Goal: Information Seeking & Learning: Learn about a topic

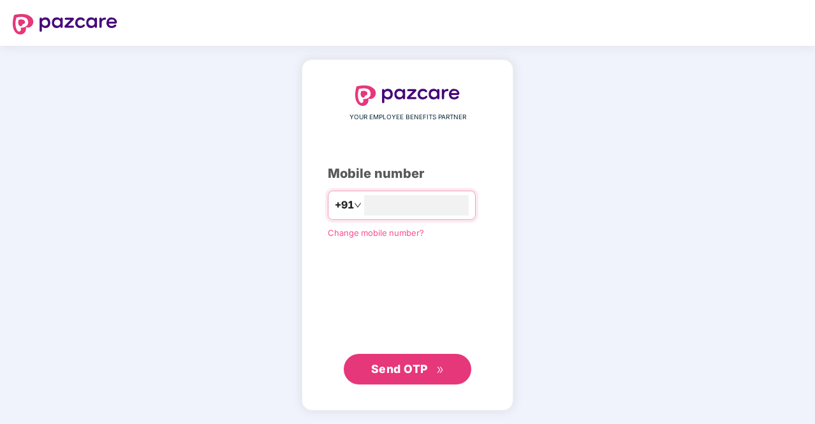
type input "**********"
click at [431, 377] on span "Send OTP" at bounding box center [407, 369] width 73 height 18
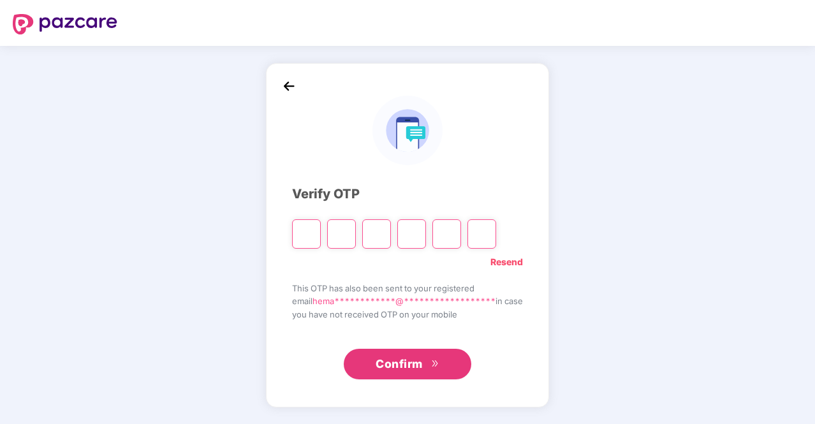
type input "*"
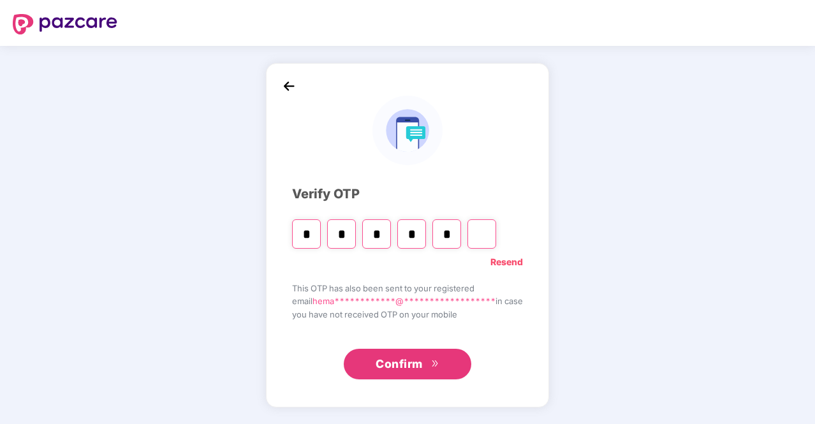
type input "*"
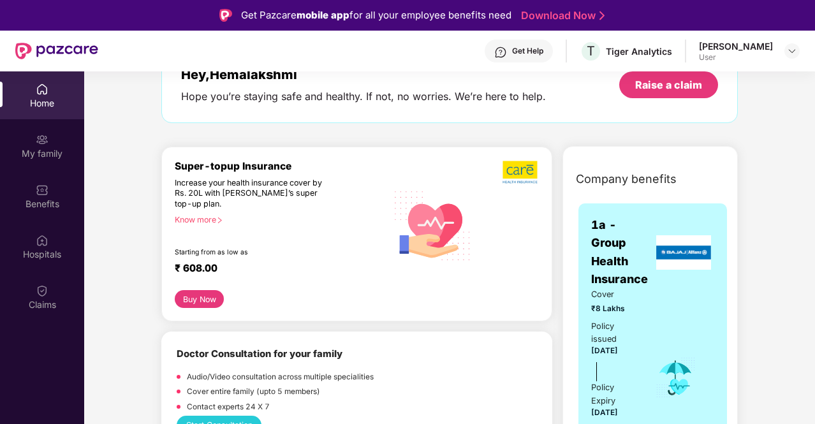
scroll to position [84, 0]
click at [205, 225] on div "Know more" at bounding box center [277, 220] width 205 height 9
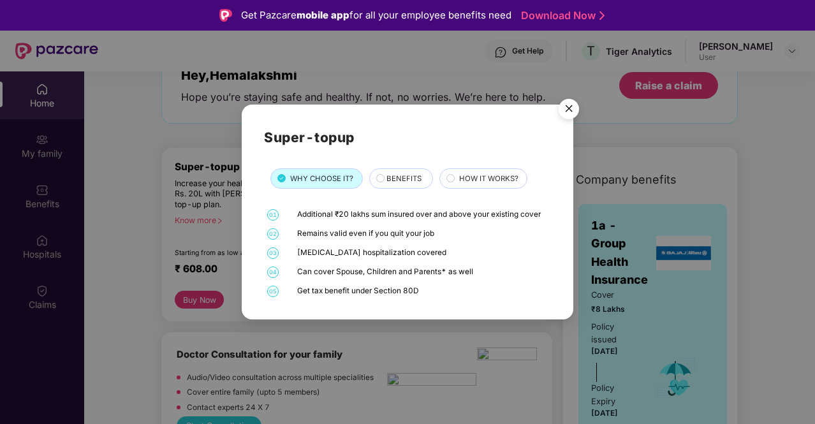
drag, startPoint x: 438, startPoint y: 237, endPoint x: 290, endPoint y: 235, distance: 148.0
click at [290, 235] on div "02 Remains valid even if you quit your job" at bounding box center [407, 233] width 287 height 11
click at [433, 235] on div "Remains valid even if you quit your job" at bounding box center [422, 233] width 251 height 11
click at [385, 184] on div "BENEFITS" at bounding box center [403, 179] width 46 height 13
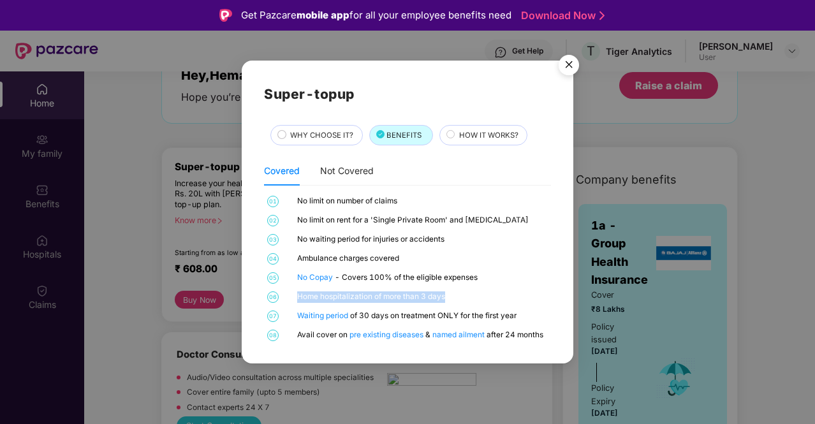
drag, startPoint x: 456, startPoint y: 295, endPoint x: 298, endPoint y: 295, distance: 157.6
click at [298, 295] on div "Home hospitalization of more than 3 days" at bounding box center [422, 297] width 251 height 11
click at [356, 302] on div "Home hospitalization of more than 3 days" at bounding box center [422, 297] width 251 height 11
click at [475, 133] on span "HOW IT WORKS?" at bounding box center [488, 135] width 59 height 11
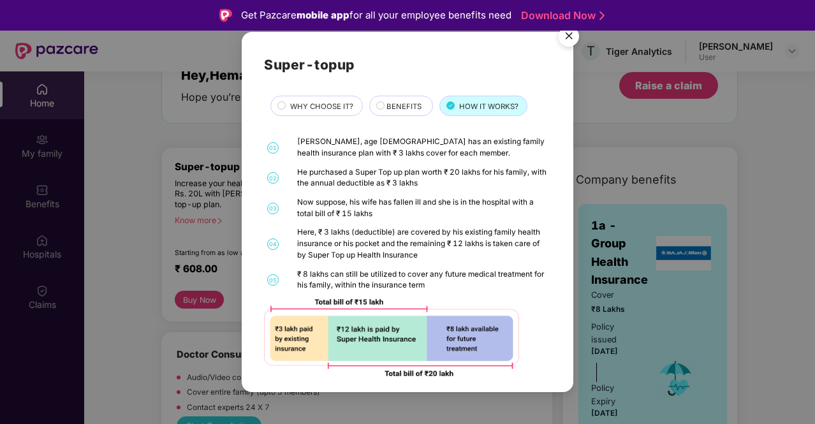
click at [397, 107] on span "BENEFITS" at bounding box center [404, 106] width 35 height 11
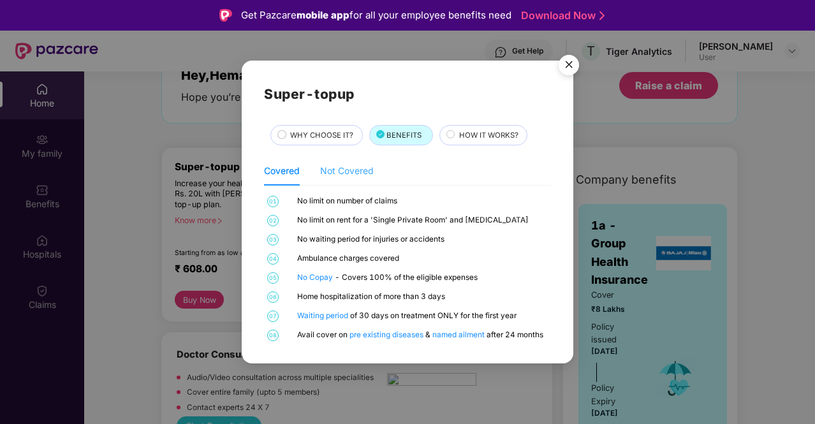
click at [364, 161] on div "Not Covered" at bounding box center [347, 170] width 54 height 29
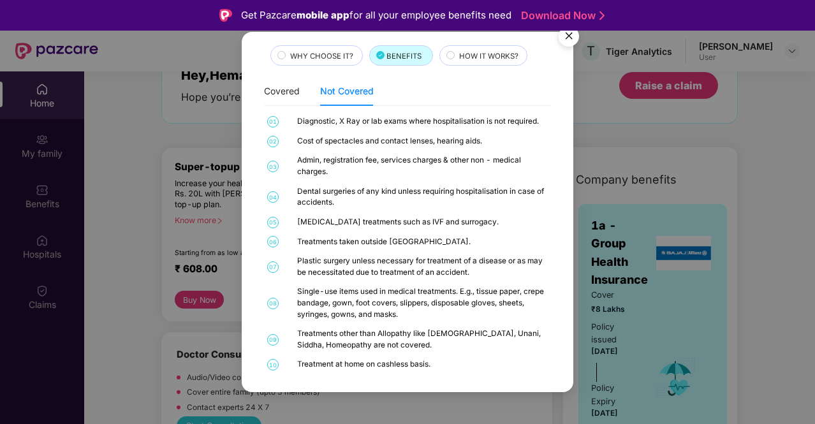
scroll to position [51, 0]
click at [477, 52] on span "HOW IT WORKS?" at bounding box center [488, 55] width 59 height 11
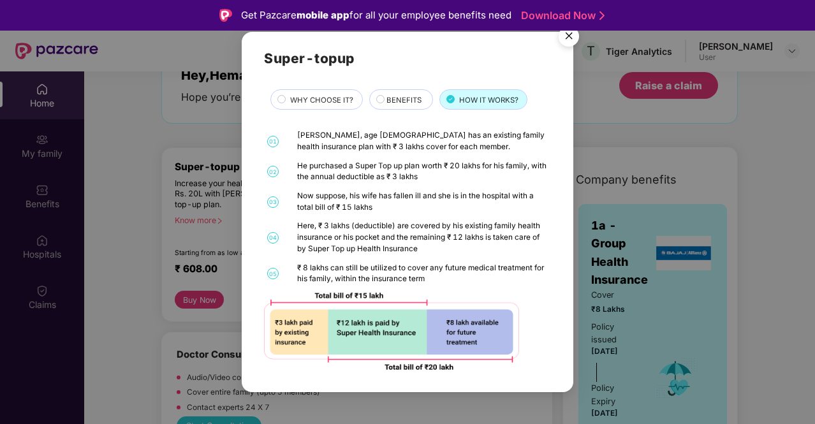
scroll to position [0, 0]
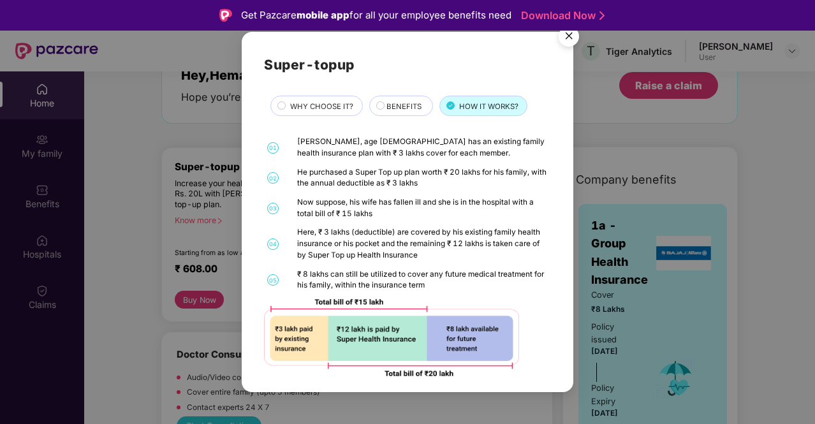
click at [568, 41] on img "Close" at bounding box center [569, 38] width 36 height 36
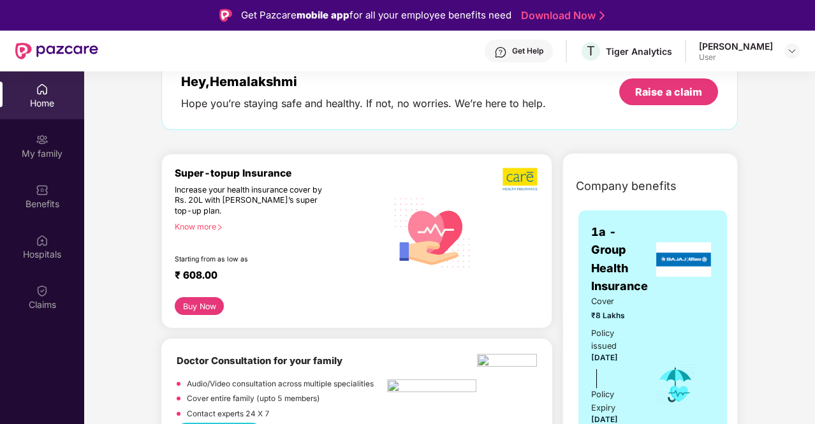
scroll to position [78, 0]
click at [193, 303] on button "Buy Now" at bounding box center [199, 306] width 49 height 18
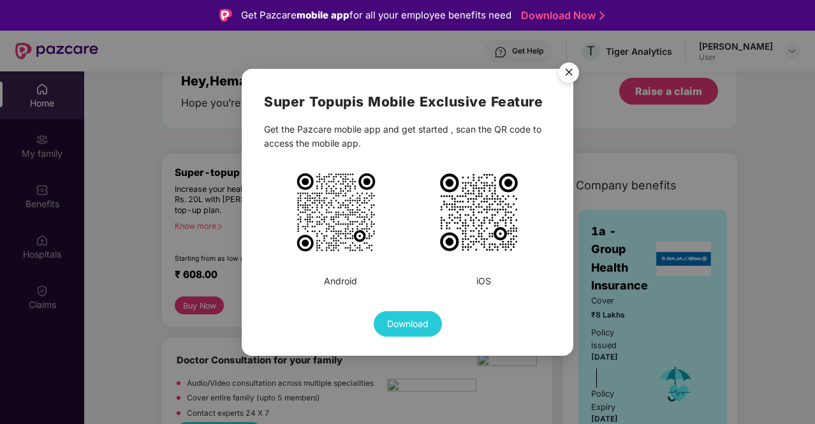
click at [564, 65] on img "Close" at bounding box center [569, 75] width 36 height 36
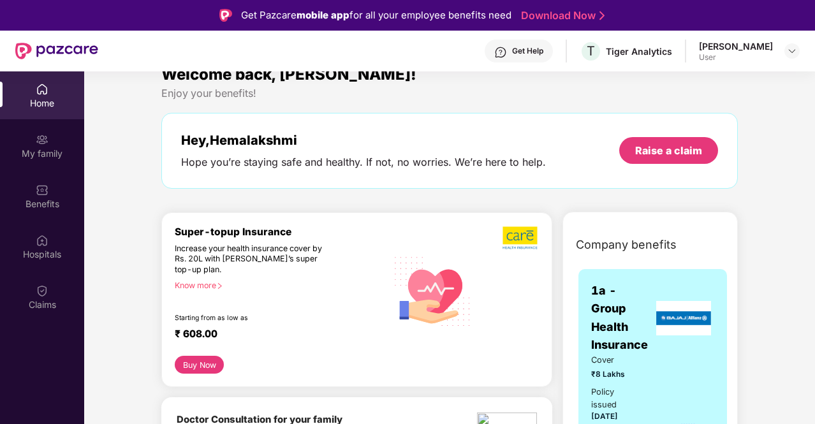
scroll to position [64, 0]
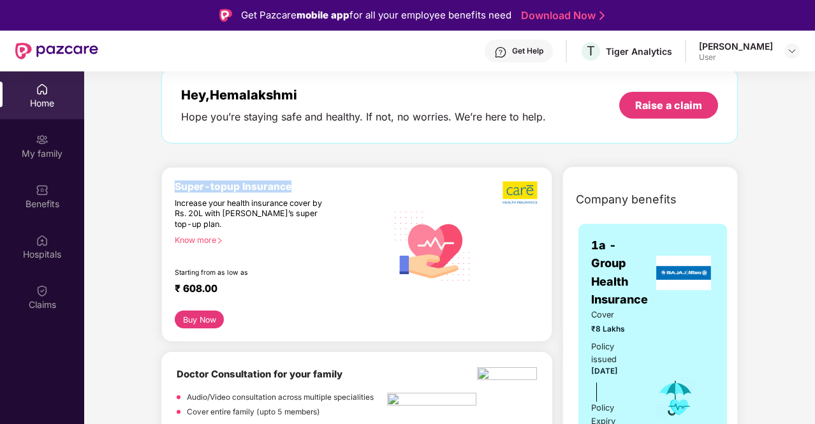
drag, startPoint x: 177, startPoint y: 184, endPoint x: 297, endPoint y: 186, distance: 119.3
click at [297, 186] on div "Super-topup Insurance" at bounding box center [281, 187] width 212 height 12
click at [204, 244] on div "Know more" at bounding box center [277, 239] width 205 height 9
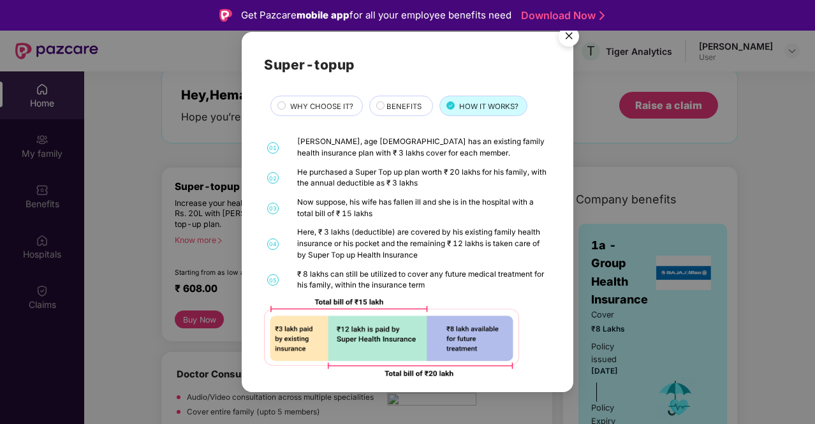
click at [327, 110] on span "WHY CHOOSE IT?" at bounding box center [321, 106] width 63 height 11
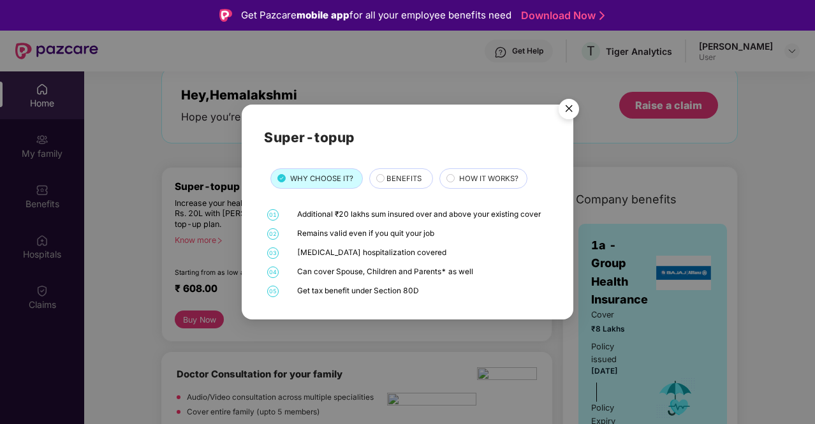
click at [578, 107] on img "Close" at bounding box center [569, 111] width 36 height 36
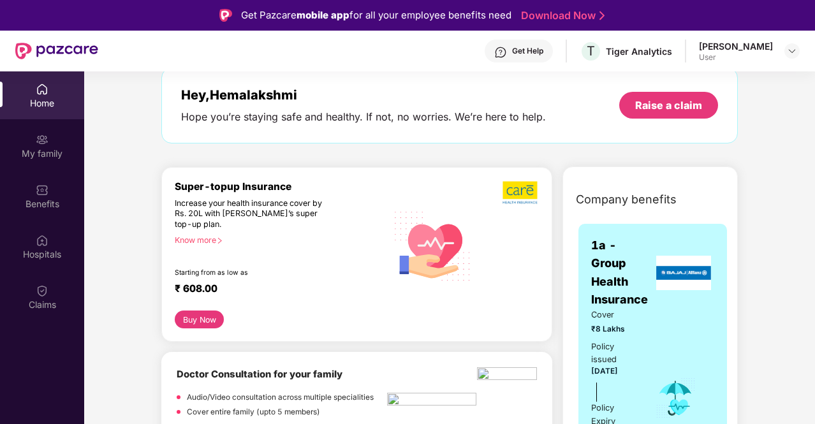
click at [193, 322] on button "Buy Now" at bounding box center [199, 320] width 49 height 18
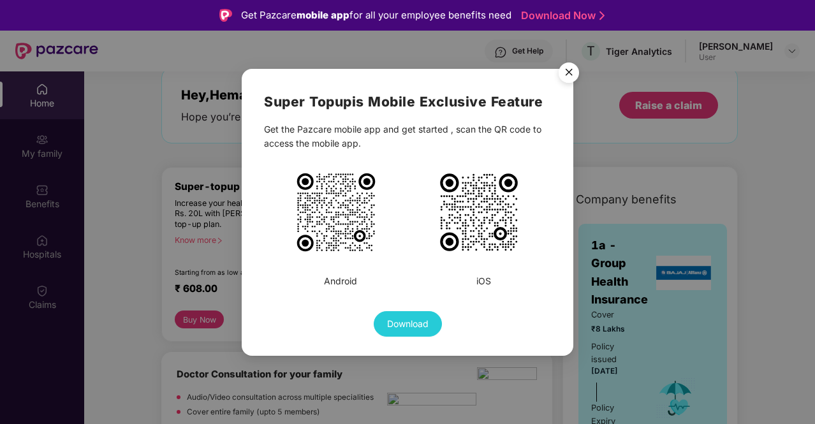
click at [568, 77] on img "Close" at bounding box center [569, 75] width 36 height 36
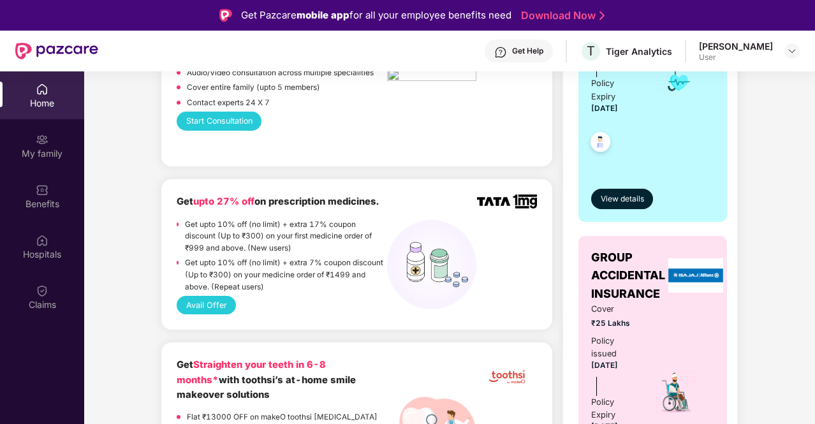
scroll to position [375, 0]
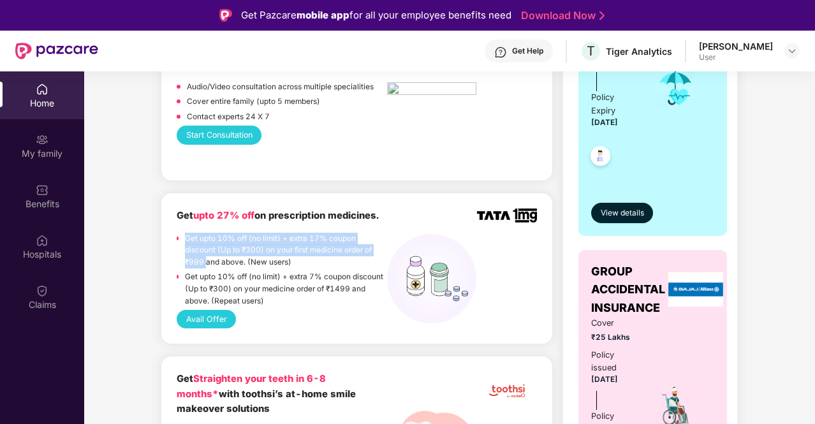
drag, startPoint x: 207, startPoint y: 262, endPoint x: 182, endPoint y: 230, distance: 40.5
click at [182, 230] on div "Get upto 27% off on prescription medicines. Get upto 10% off (no limit) + extra…" at bounding box center [282, 259] width 211 height 101
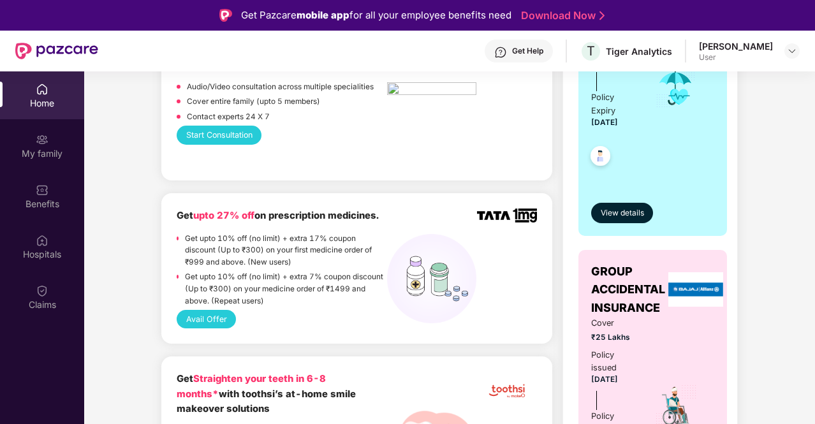
click at [328, 317] on div "Avail Offer" at bounding box center [357, 319] width 361 height 19
click at [212, 319] on button "Avail Offer" at bounding box center [206, 319] width 59 height 19
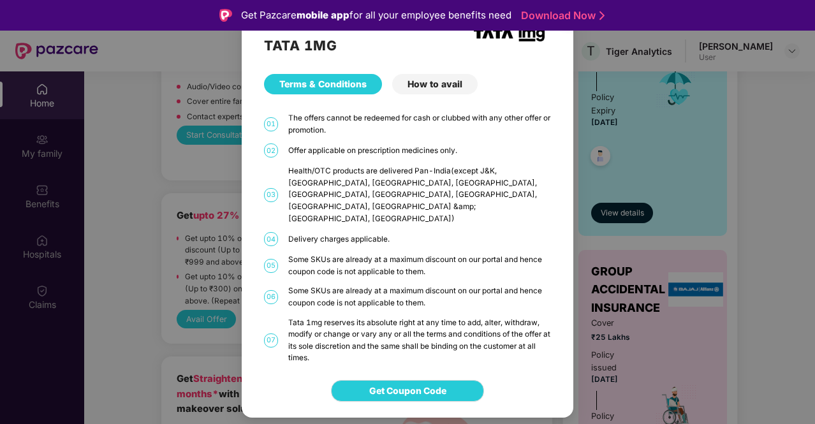
click at [452, 94] on div "How to avail" at bounding box center [435, 84] width 86 height 20
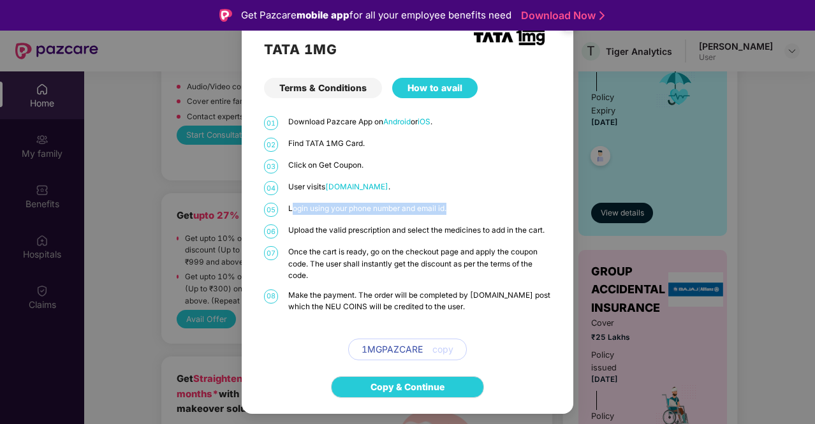
drag, startPoint x: 291, startPoint y: 207, endPoint x: 519, endPoint y: 215, distance: 227.9
click at [519, 215] on p "Login using your phone number and email id." at bounding box center [419, 209] width 263 height 12
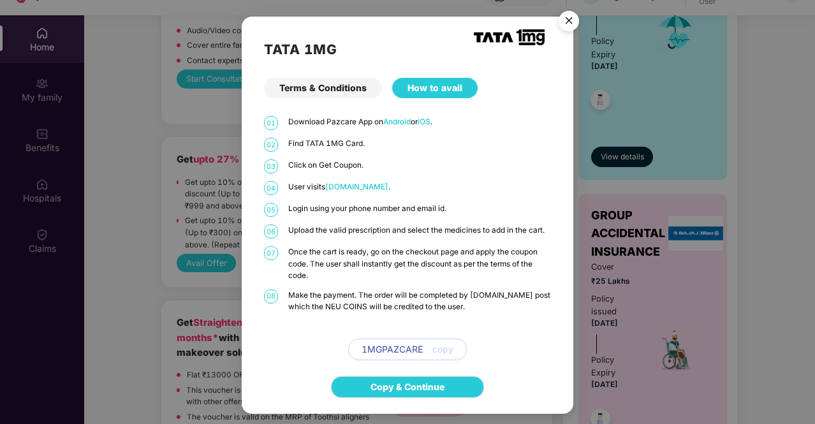
scroll to position [61, 0]
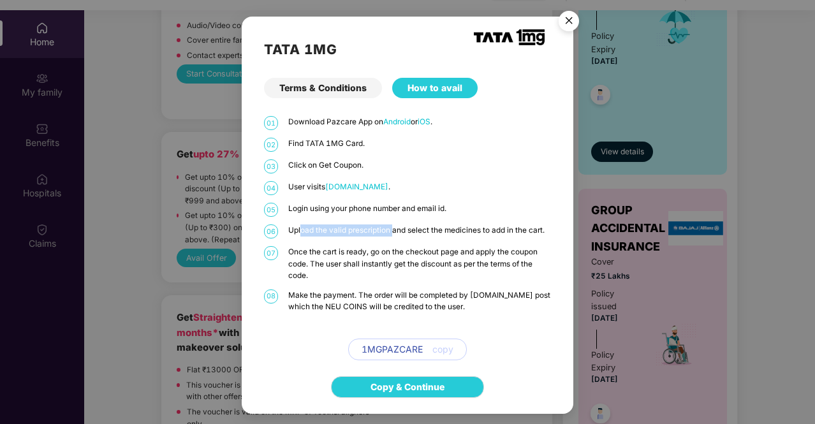
drag, startPoint x: 299, startPoint y: 233, endPoint x: 393, endPoint y: 235, distance: 93.8
click at [393, 235] on p "Upload the valid prescription and select the medicines to add in the cart." at bounding box center [419, 231] width 263 height 12
drag, startPoint x: 445, startPoint y: 234, endPoint x: 549, endPoint y: 234, distance: 103.4
click at [549, 234] on p "Upload the valid prescription and select the medicines to add in the cart." at bounding box center [419, 231] width 263 height 12
click at [567, 21] on img "Close" at bounding box center [569, 23] width 36 height 36
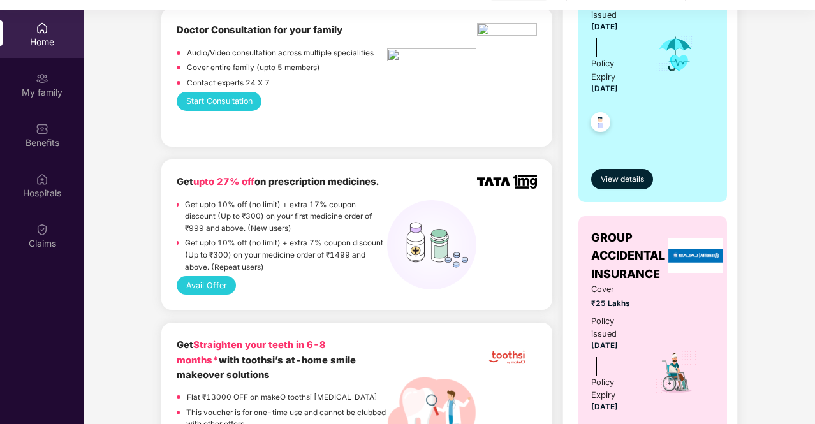
scroll to position [347, 0]
drag, startPoint x: 183, startPoint y: 230, endPoint x: 296, endPoint y: 227, distance: 113.0
click at [296, 227] on div "Get upto 10% off (no limit) + extra 17% coupon discount (Up to ₹300) on your fi…" at bounding box center [282, 219] width 211 height 39
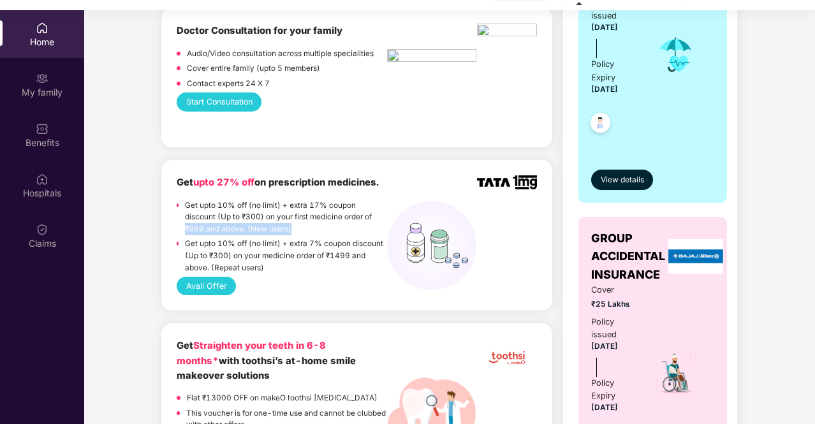
click at [211, 284] on button "Avail Offer" at bounding box center [206, 286] width 59 height 19
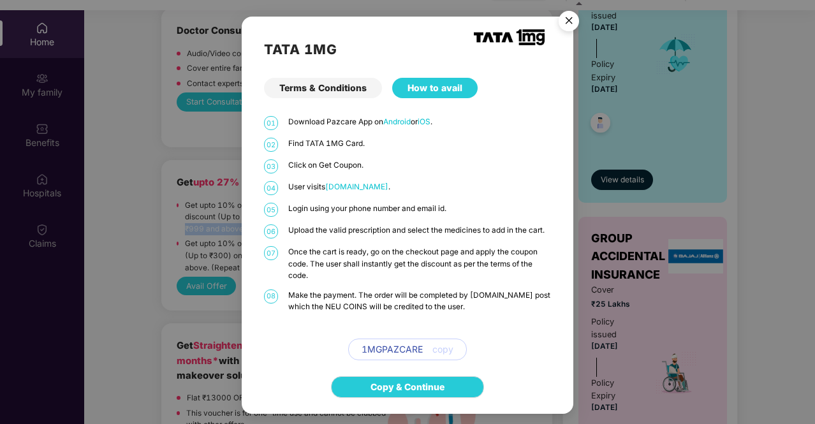
click at [374, 191] on span "www.1mg.com" at bounding box center [356, 186] width 63 height 9
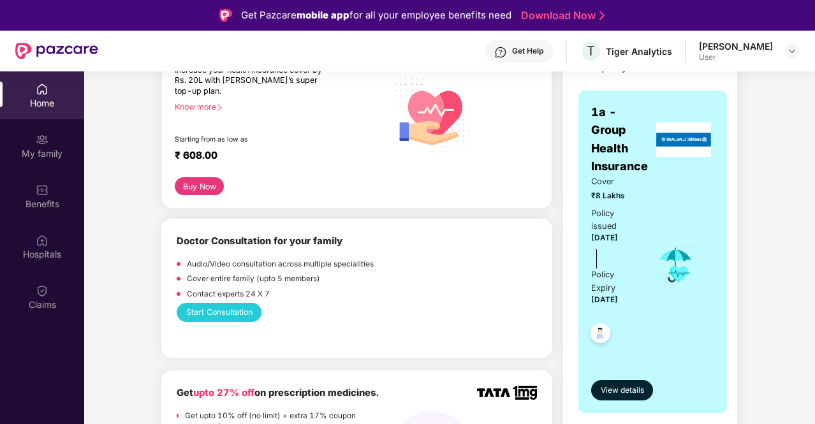
scroll to position [198, 0]
drag, startPoint x: 592, startPoint y: 193, endPoint x: 638, endPoint y: 187, distance: 46.4
click at [638, 187] on div "Cover ₹8 Lakhs Policy issued 15 Apr 2025 Policy Expiry 14 Apr 2026" at bounding box center [653, 264] width 123 height 179
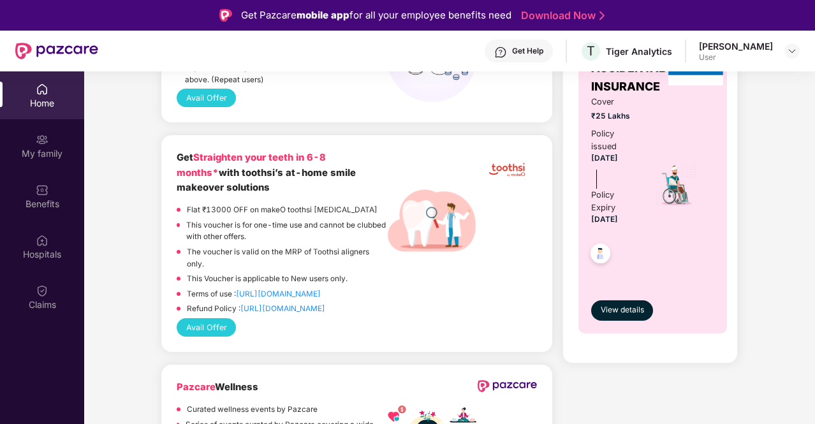
scroll to position [597, 0]
click at [616, 315] on span "View details" at bounding box center [622, 310] width 43 height 12
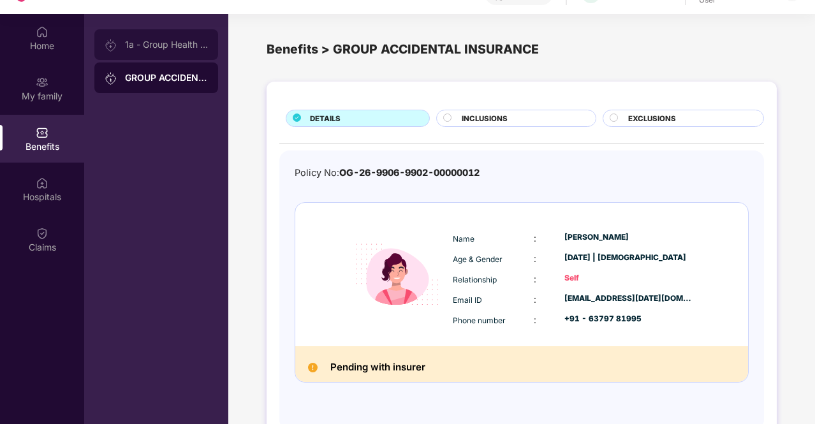
click at [145, 52] on div "1a - Group Health Insurance" at bounding box center [156, 44] width 124 height 31
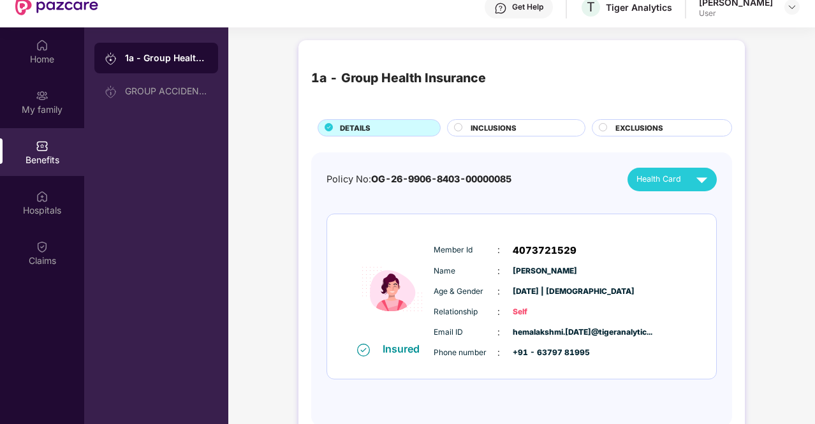
scroll to position [42, 0]
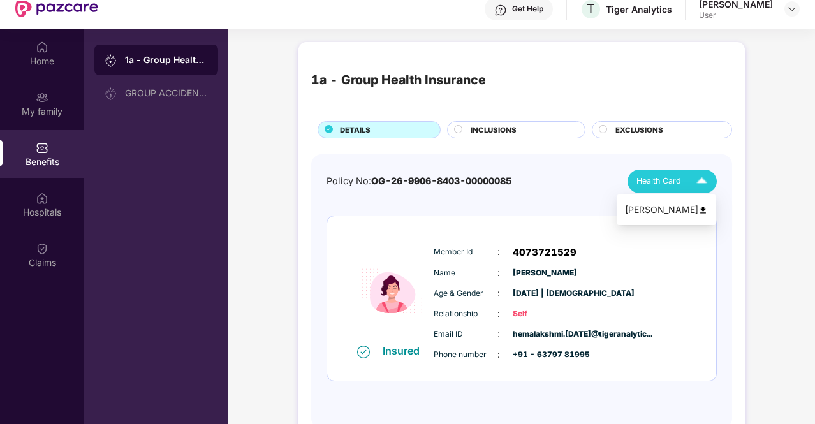
click at [659, 183] on span "Health Card" at bounding box center [659, 181] width 45 height 13
click at [683, 210] on div "[PERSON_NAME]" at bounding box center [666, 210] width 83 height 14
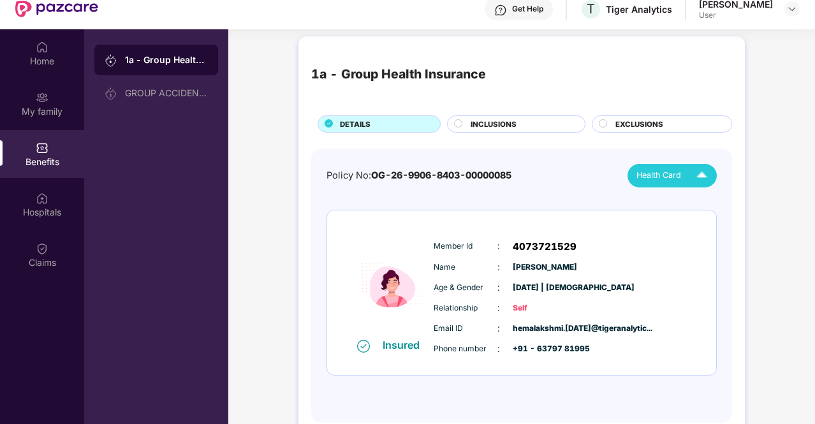
scroll to position [71, 0]
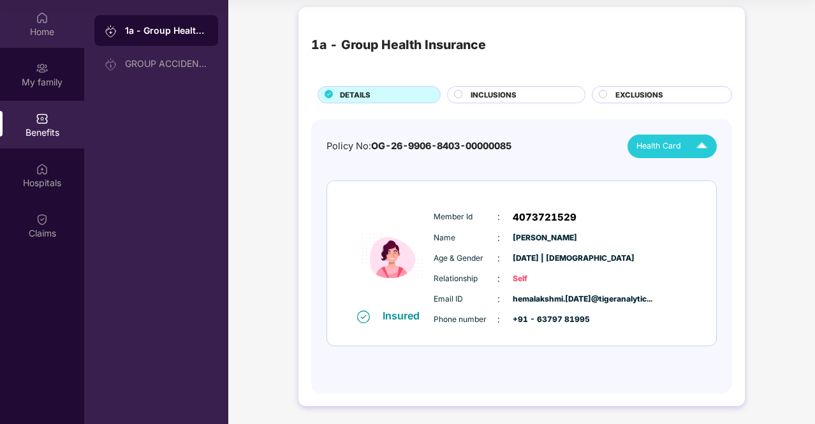
click at [41, 40] on div "Home" at bounding box center [42, 24] width 84 height 48
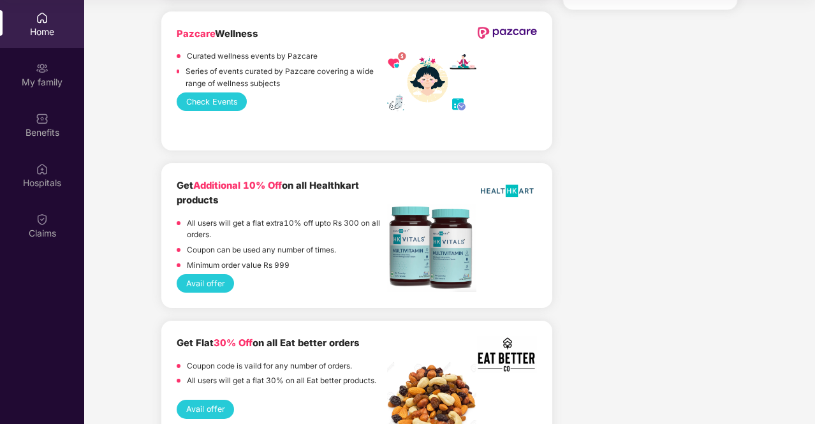
scroll to position [951, 0]
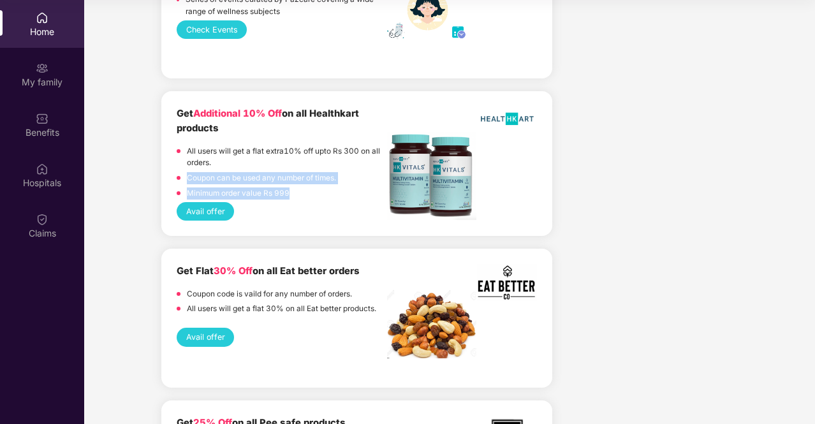
drag, startPoint x: 298, startPoint y: 188, endPoint x: 188, endPoint y: 184, distance: 110.5
click at [188, 184] on div "All users will get a flat extra10% off upto Rs 300 on all orders. Coupon can be…" at bounding box center [282, 173] width 211 height 57
drag, startPoint x: 302, startPoint y: 150, endPoint x: 338, endPoint y: 167, distance: 39.4
click at [338, 167] on p "All users will get a flat extra10% off upto Rs 300 on all orders." at bounding box center [287, 157] width 200 height 24
click at [285, 188] on p "Minimum order value Rs 999" at bounding box center [238, 194] width 103 height 12
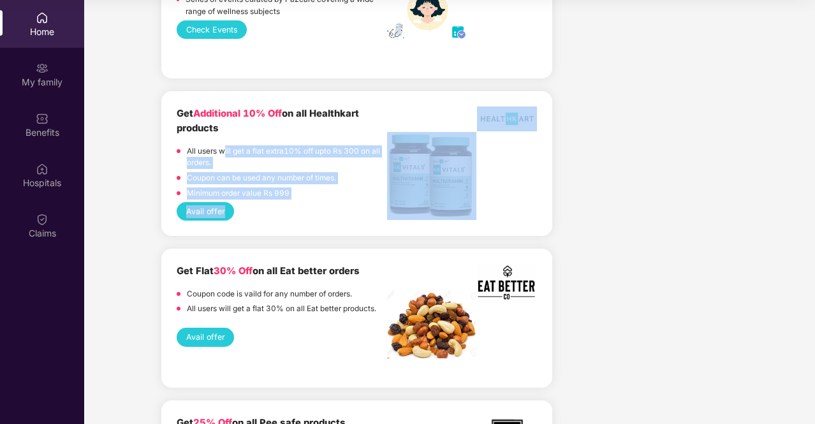
drag, startPoint x: 329, startPoint y: 208, endPoint x: 218, endPoint y: 154, distance: 123.0
click at [218, 154] on div "Get Additional 10% Off on all Healthkart products All users will get a flat ext…" at bounding box center [357, 164] width 361 height 114
click at [295, 185] on div "Coupon can be used any number of times." at bounding box center [261, 179] width 149 height 15
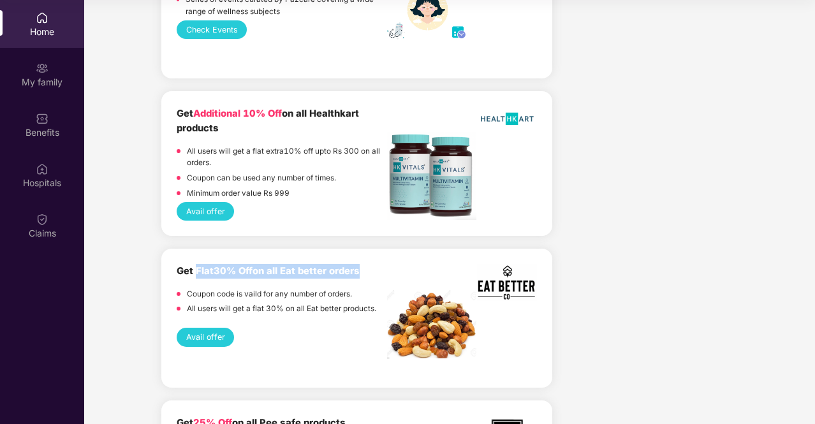
drag, startPoint x: 197, startPoint y: 271, endPoint x: 360, endPoint y: 277, distance: 163.5
click at [360, 277] on div "Get Flat 30% Off on all Eat better orders" at bounding box center [282, 271] width 211 height 15
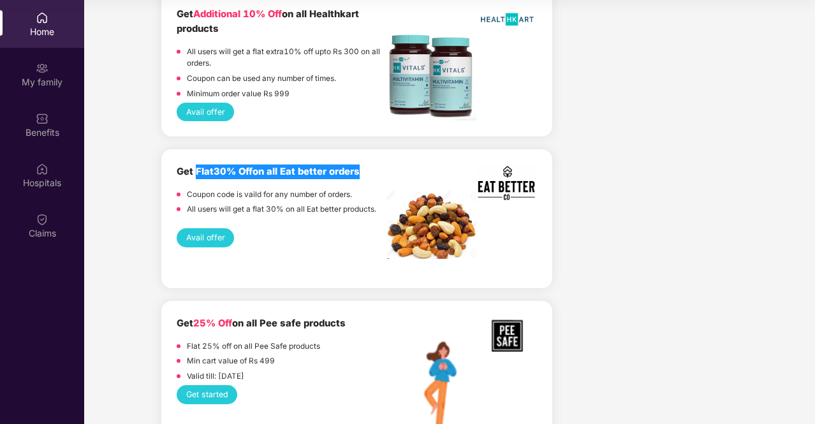
scroll to position [1101, 0]
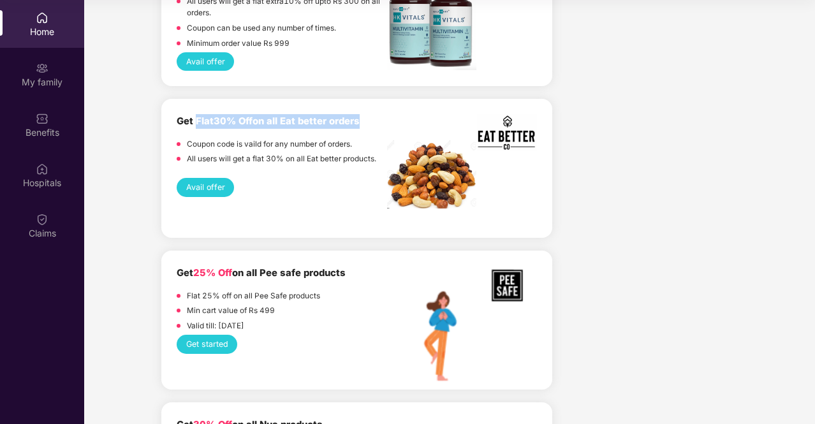
drag, startPoint x: 265, startPoint y: 274, endPoint x: 359, endPoint y: 269, distance: 93.3
click at [359, 269] on div "Get 25% Off on all Pee safe products" at bounding box center [282, 273] width 211 height 15
click at [211, 340] on button "Get started" at bounding box center [207, 344] width 61 height 19
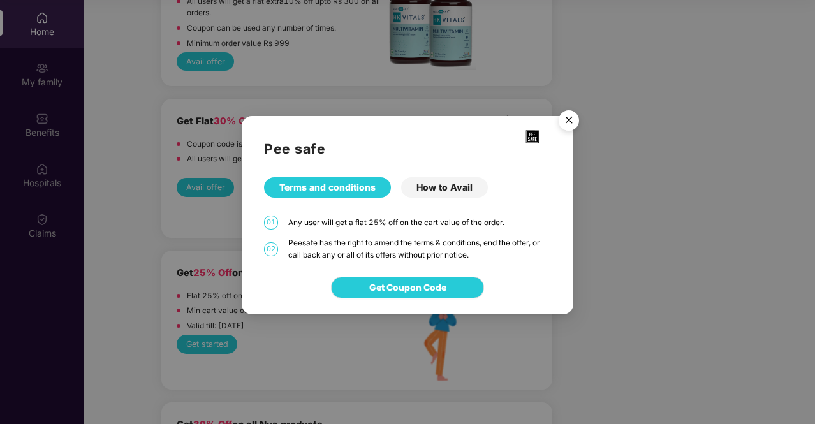
click at [458, 197] on div "How to Avail" at bounding box center [444, 187] width 87 height 20
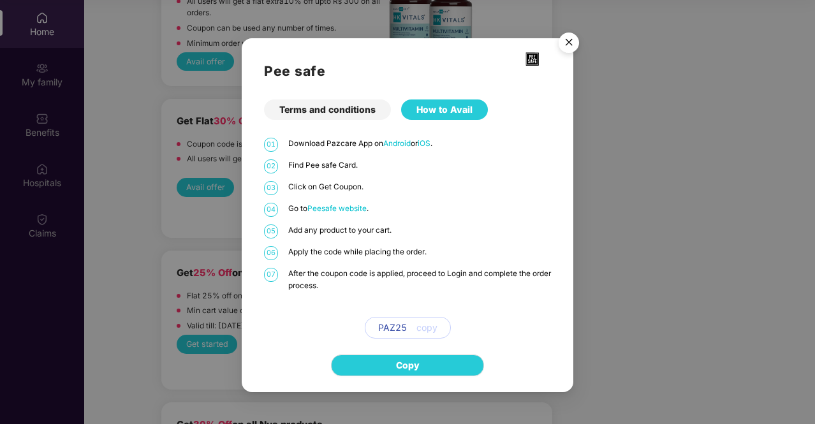
click at [344, 209] on span "Peesafe website" at bounding box center [337, 208] width 59 height 9
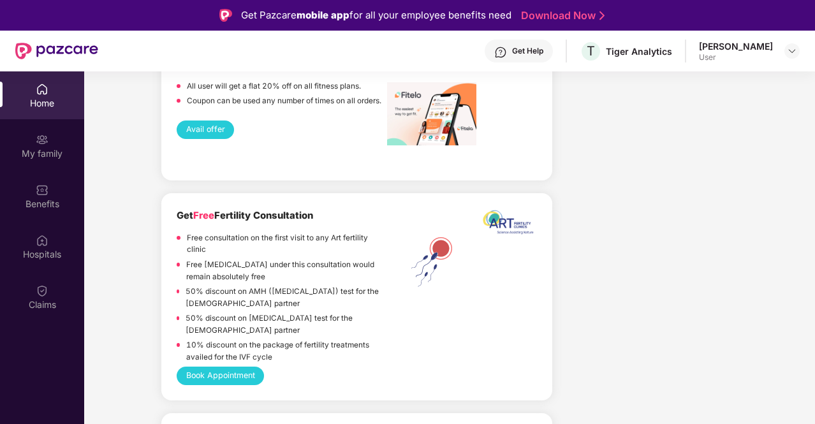
scroll to position [2056, 0]
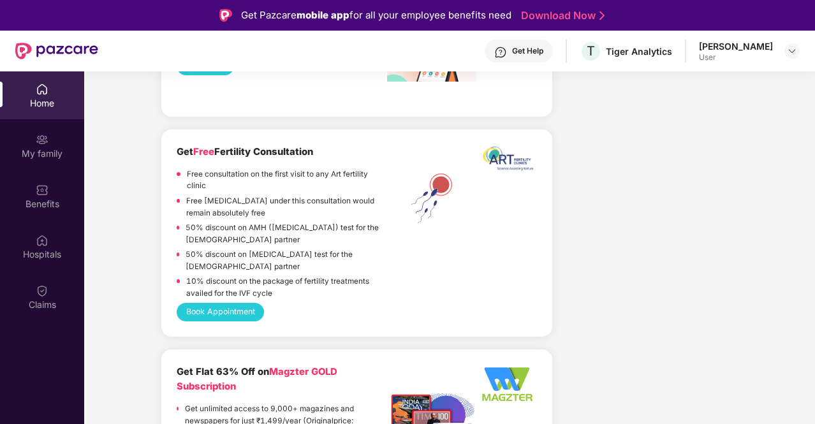
drag, startPoint x: 223, startPoint y: 152, endPoint x: 322, endPoint y: 145, distance: 99.8
click at [322, 145] on div "Get Free Fertility Consultation" at bounding box center [282, 152] width 211 height 15
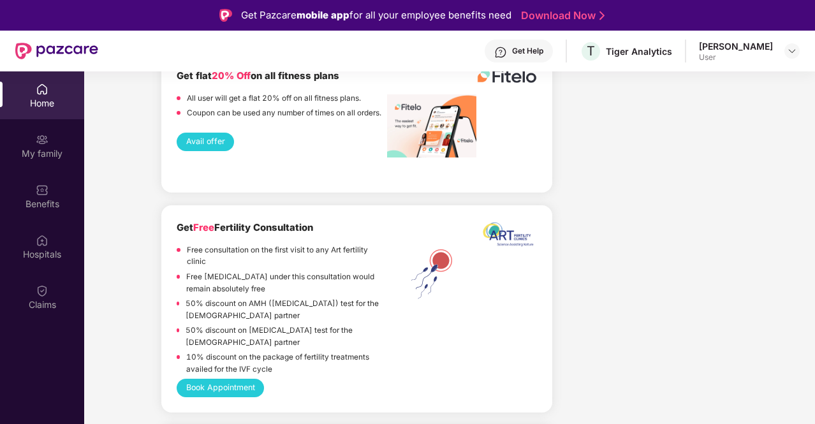
scroll to position [1979, 0]
click at [392, 255] on img at bounding box center [431, 275] width 89 height 56
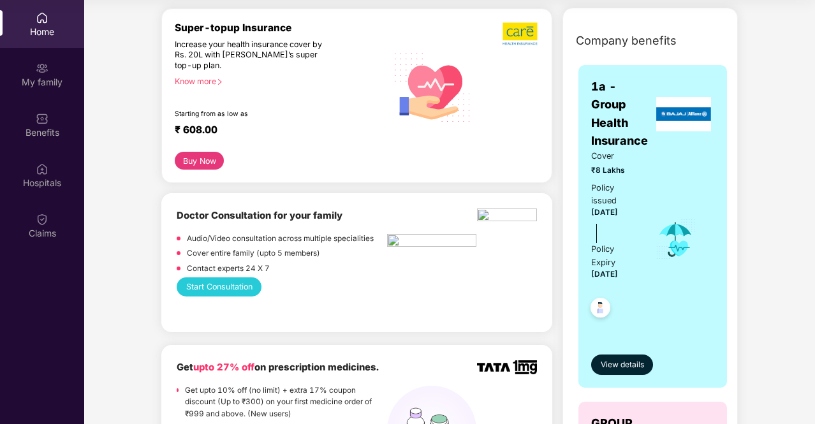
scroll to position [0, 0]
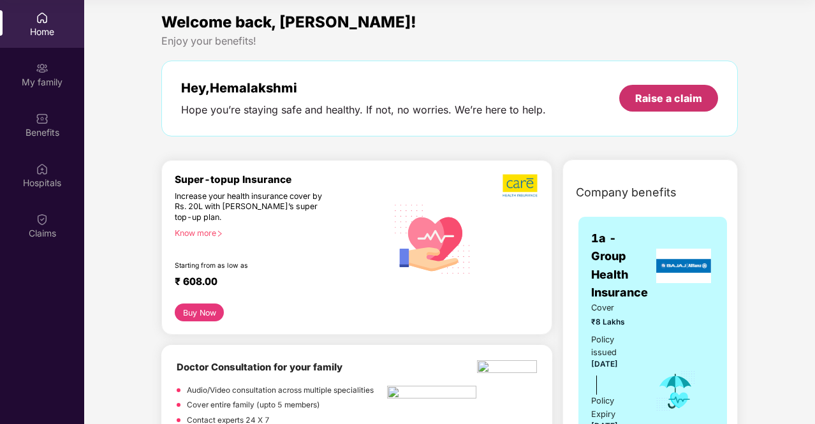
click at [667, 96] on div "Raise a claim" at bounding box center [669, 98] width 67 height 14
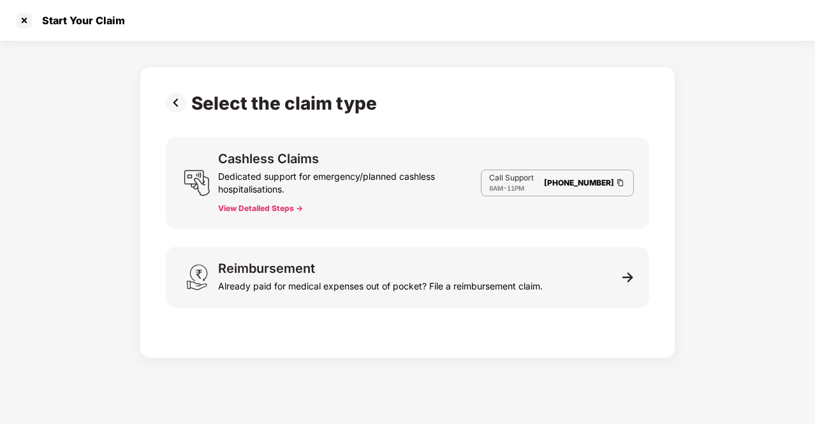
scroll to position [31, 0]
click at [269, 211] on button "View Detailed Steps ->" at bounding box center [260, 209] width 85 height 10
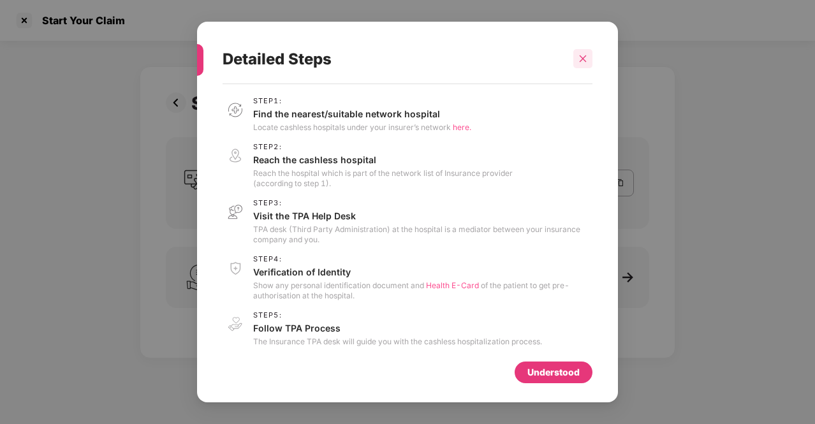
click at [579, 58] on icon "close" at bounding box center [583, 58] width 9 height 9
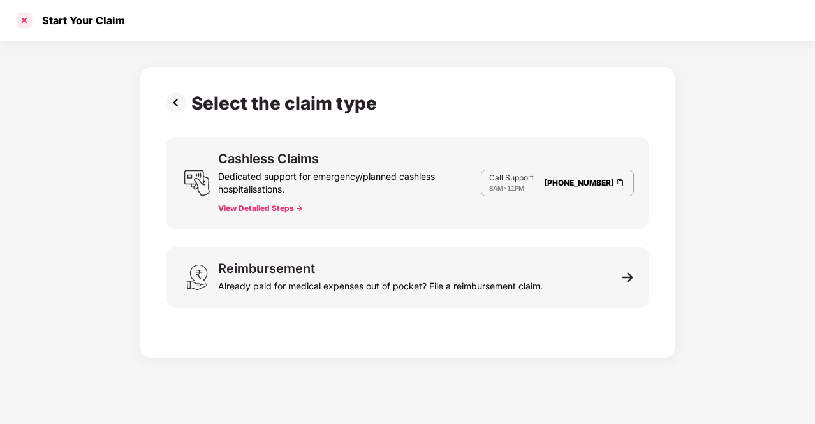
click at [28, 22] on div at bounding box center [24, 20] width 20 height 20
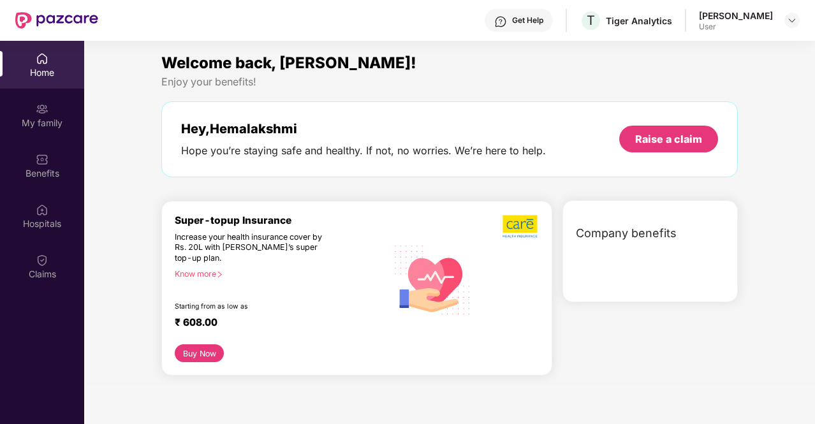
scroll to position [71, 0]
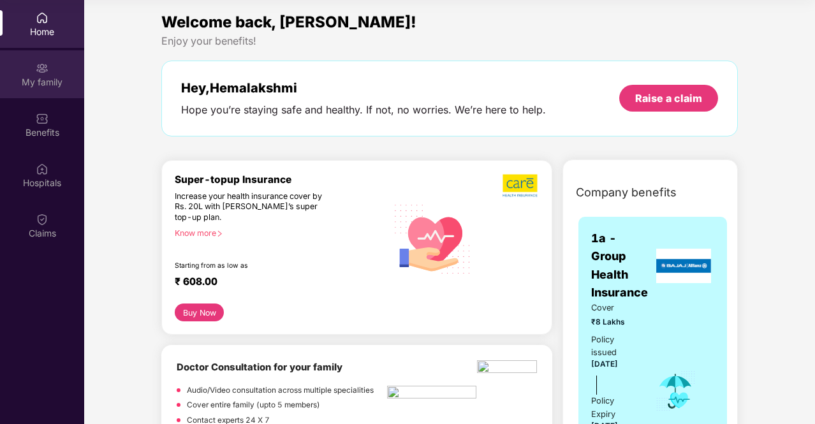
click at [36, 73] on img at bounding box center [42, 68] width 13 height 13
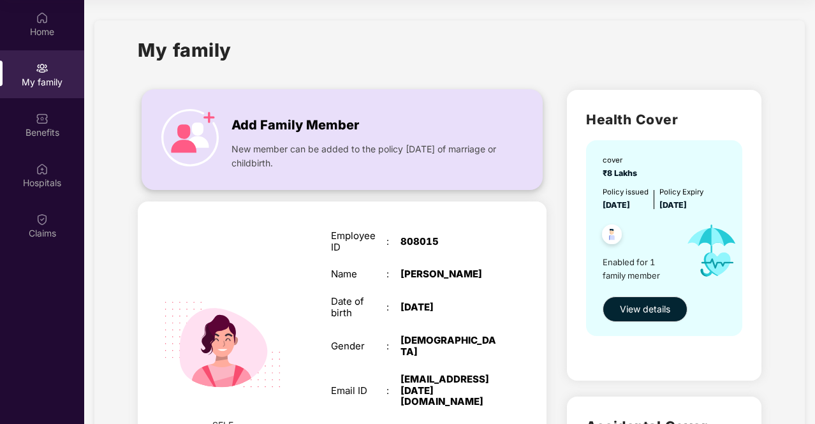
click at [194, 125] on img at bounding box center [189, 137] width 57 height 57
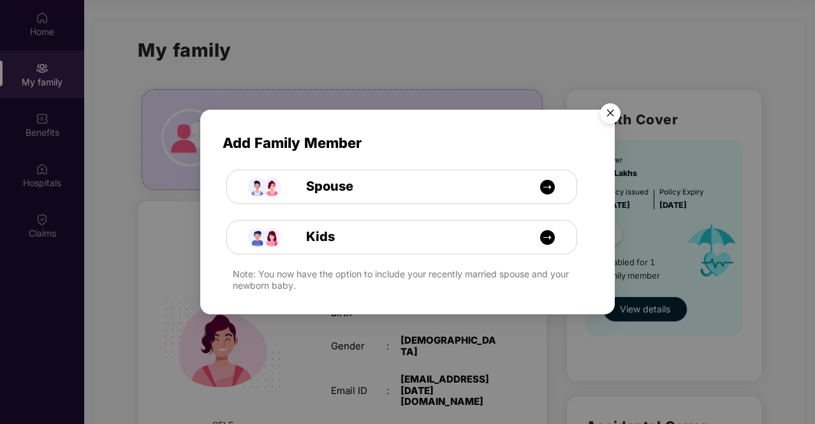
click at [610, 107] on img "Close" at bounding box center [611, 116] width 36 height 36
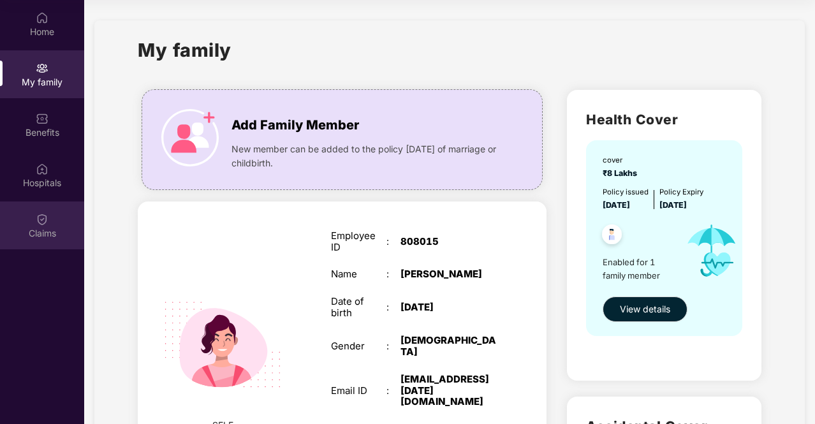
click at [59, 223] on div "Claims" at bounding box center [42, 226] width 84 height 48
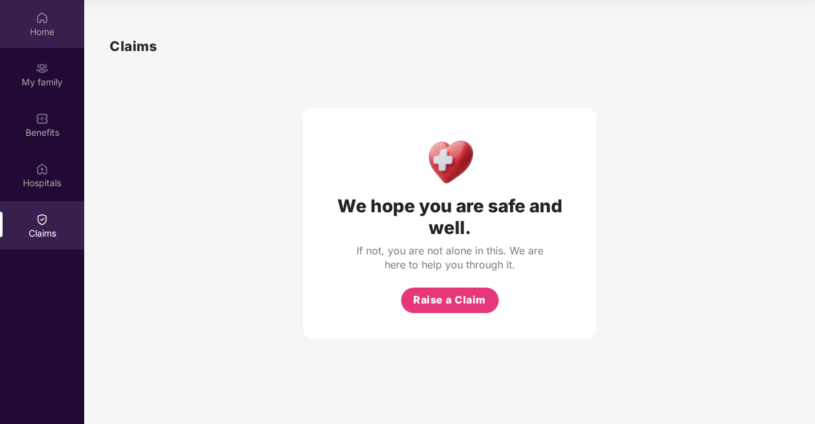
click at [33, 36] on div "Home" at bounding box center [42, 32] width 84 height 13
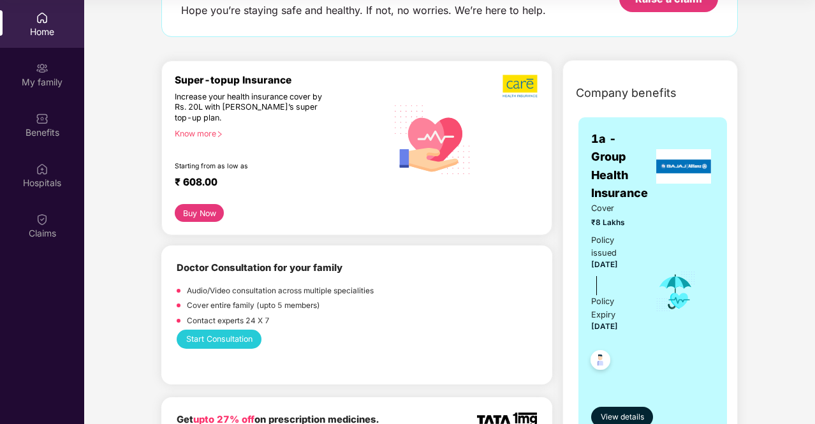
scroll to position [100, 0]
click at [625, 406] on button "View details" at bounding box center [623, 416] width 62 height 20
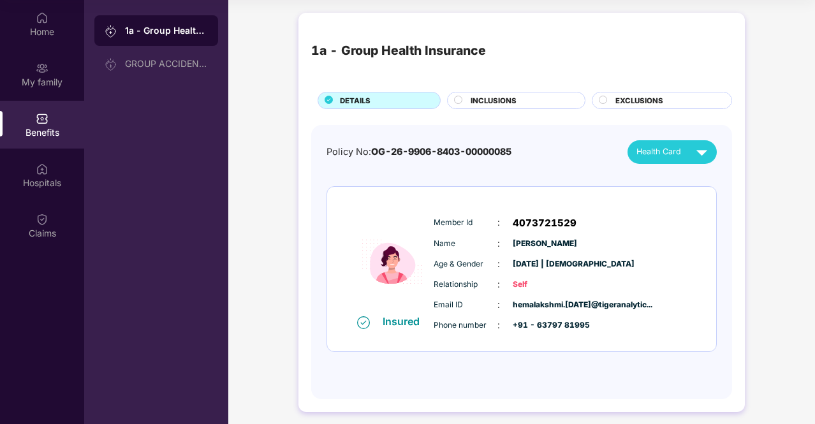
click at [50, 118] on div "Benefits" at bounding box center [42, 125] width 84 height 48
click at [157, 38] on div "1a - Group Health Insurance" at bounding box center [156, 30] width 124 height 31
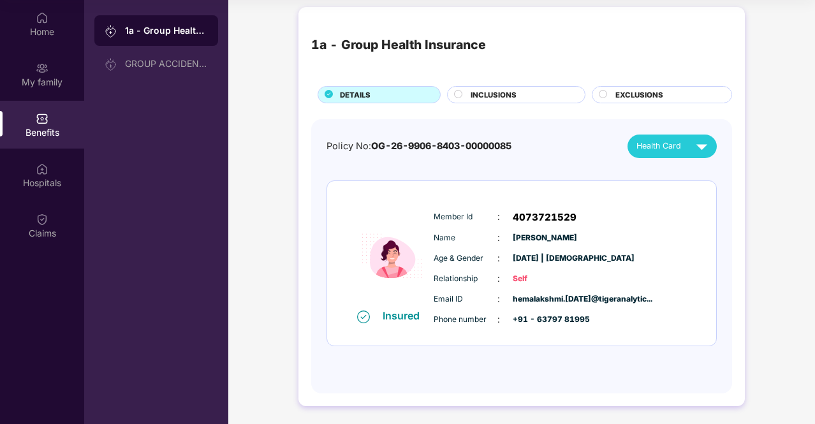
click at [517, 86] on div "INCLUSIONS" at bounding box center [516, 94] width 138 height 17
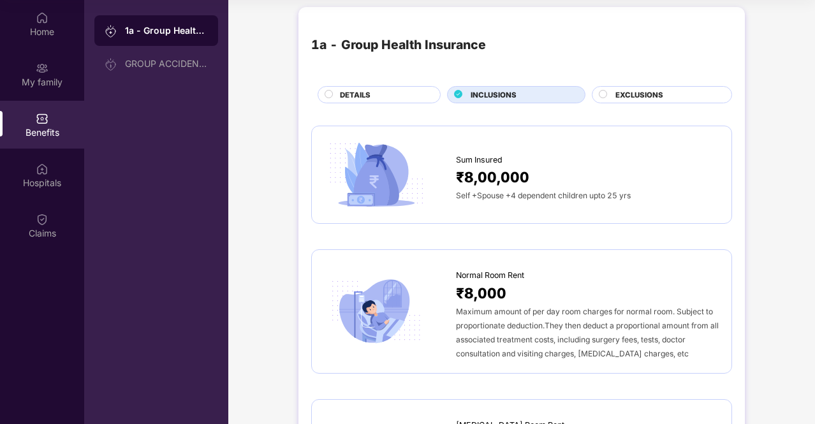
scroll to position [36, 0]
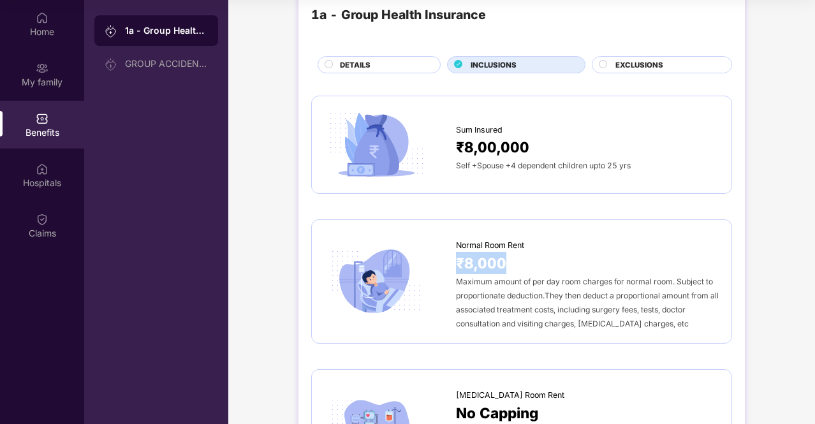
drag, startPoint x: 504, startPoint y: 265, endPoint x: 458, endPoint y: 265, distance: 45.9
click at [458, 265] on span "₹8,000" at bounding box center [481, 263] width 50 height 22
click at [516, 262] on div "₹8,000" at bounding box center [587, 263] width 263 height 22
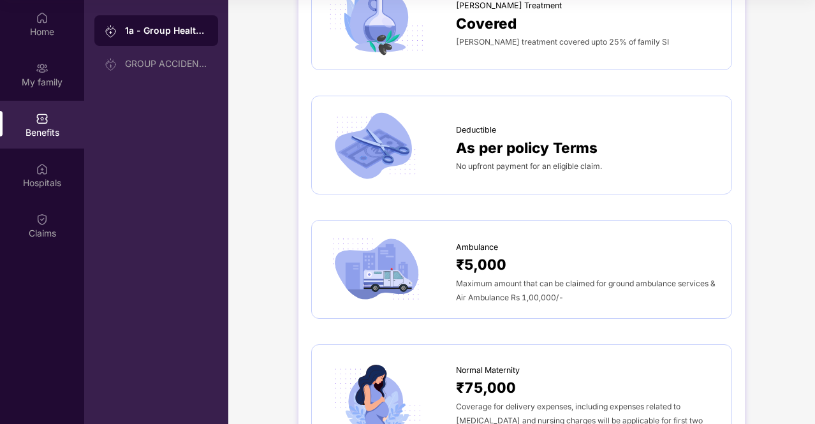
scroll to position [1105, 0]
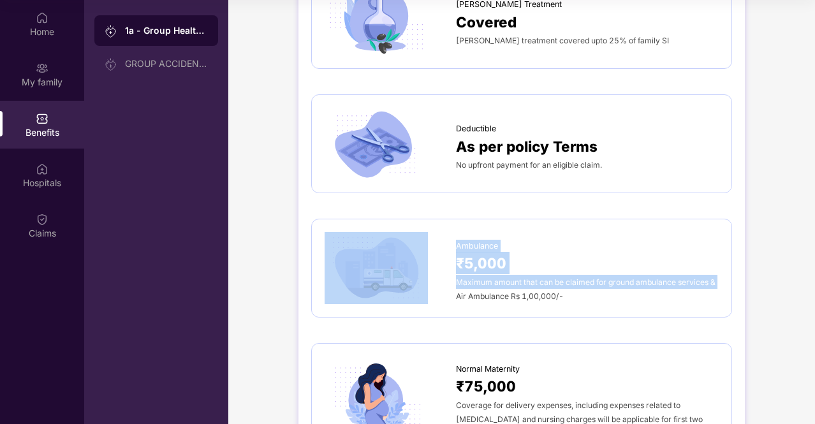
drag, startPoint x: 457, startPoint y: 290, endPoint x: 449, endPoint y: 253, distance: 37.2
click at [449, 253] on div "Ambulance ₹5,000 Maximum amount that can be claimed for ground ambulance servic…" at bounding box center [522, 268] width 394 height 72
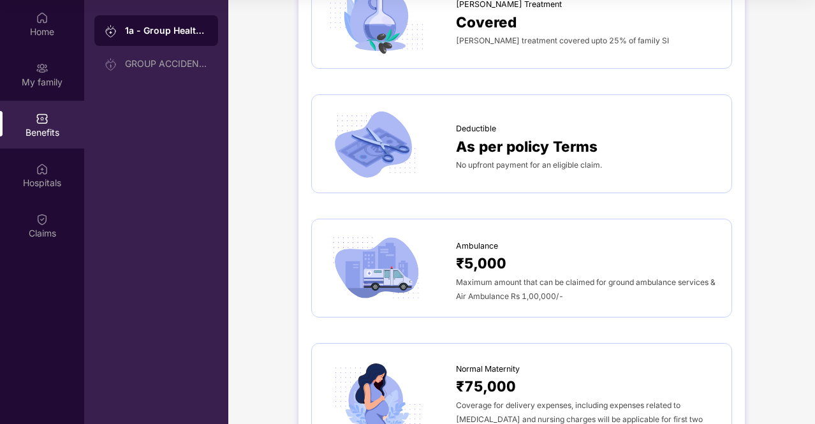
click at [599, 291] on div "Maximum amount that can be claimed for ground ambulance services & Air Ambulanc…" at bounding box center [587, 289] width 263 height 28
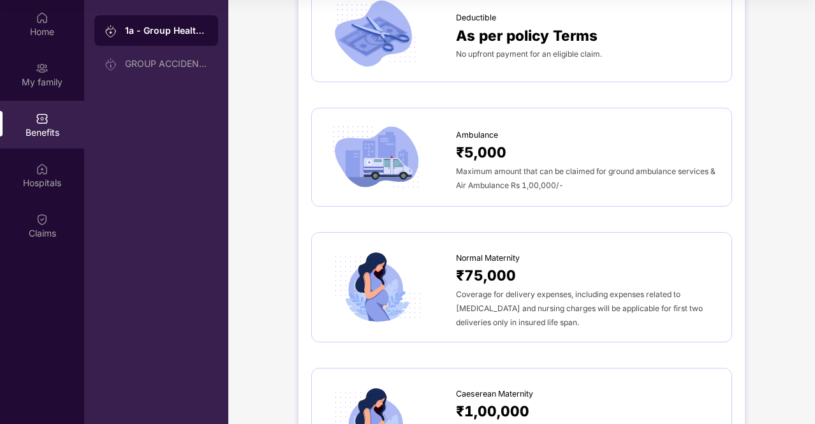
scroll to position [1217, 0]
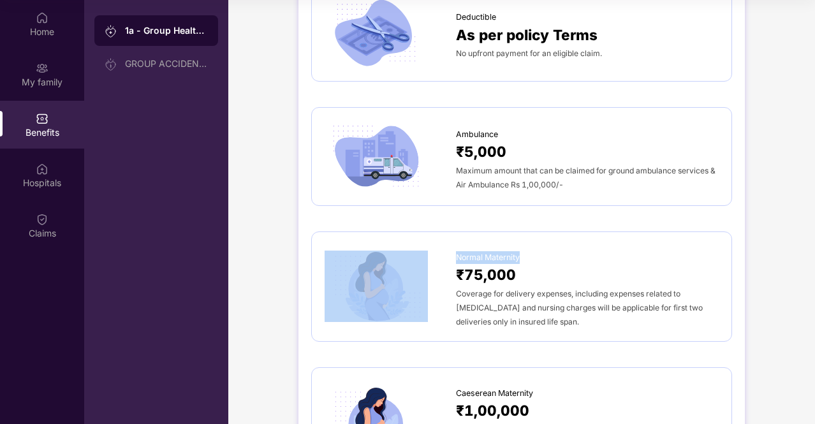
drag, startPoint x: 452, startPoint y: 253, endPoint x: 553, endPoint y: 258, distance: 101.6
click at [553, 258] on div "Normal Maternity ₹75,000 Coverage for delivery expenses, including expenses rel…" at bounding box center [522, 287] width 394 height 84
click at [525, 258] on div "Normal Maternity" at bounding box center [587, 254] width 263 height 19
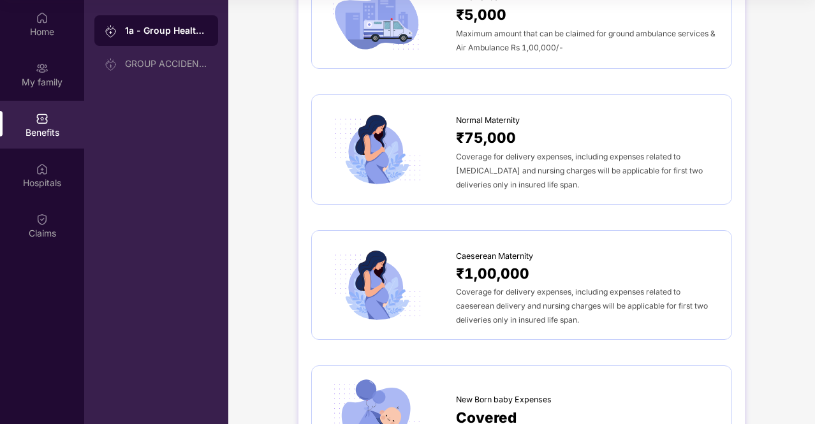
scroll to position [1355, 0]
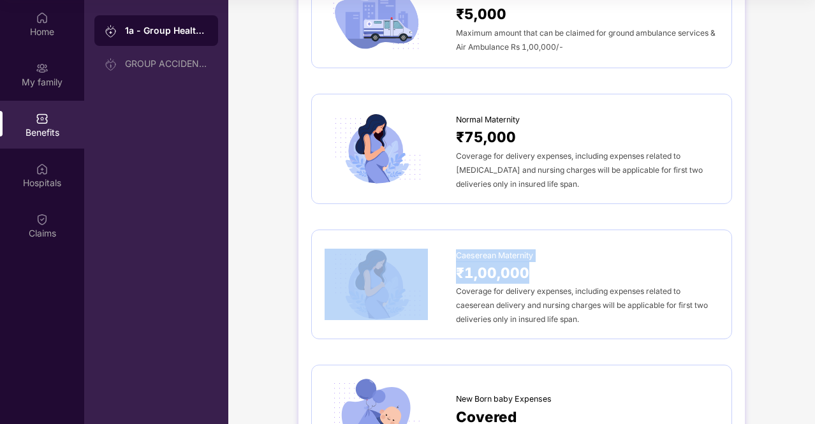
drag, startPoint x: 452, startPoint y: 248, endPoint x: 540, endPoint y: 264, distance: 89.5
click at [540, 264] on div "Caeserean Maternity ₹1,00,000 Coverage for delivery expenses, including expense…" at bounding box center [522, 285] width 394 height 84
click at [540, 264] on div "₹1,00,000" at bounding box center [587, 273] width 263 height 22
drag, startPoint x: 540, startPoint y: 266, endPoint x: 451, endPoint y: 258, distance: 89.0
click at [451, 258] on div "Caeserean Maternity ₹1,00,000 Coverage for delivery expenses, including expense…" at bounding box center [522, 285] width 394 height 84
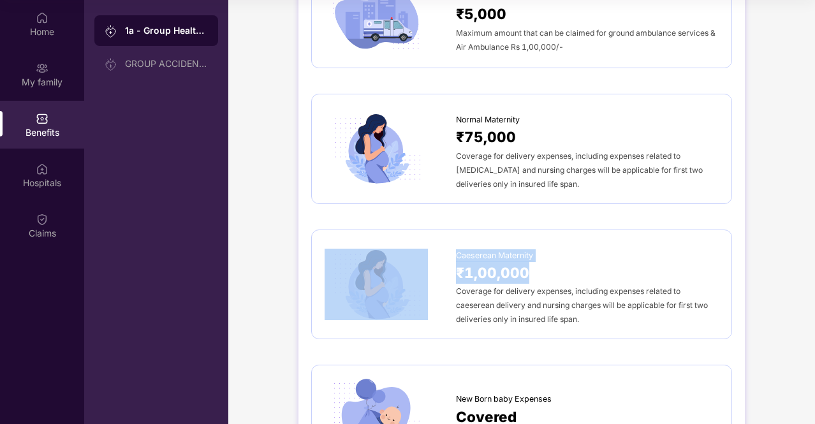
click at [451, 258] on div at bounding box center [390, 285] width 131 height 72
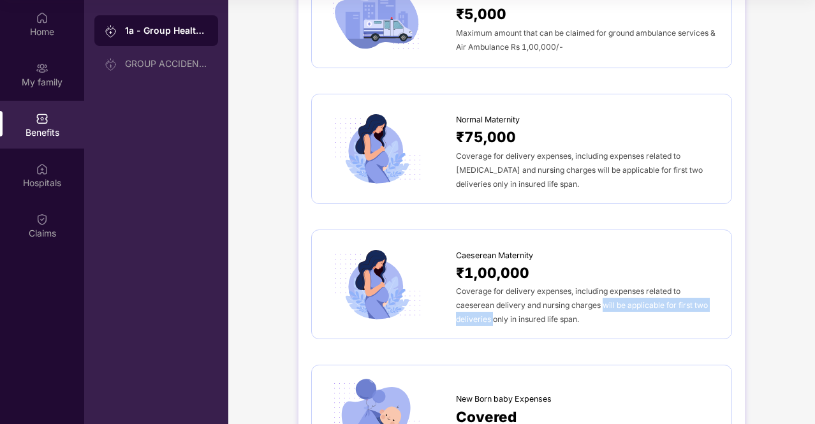
drag, startPoint x: 494, startPoint y: 320, endPoint x: 622, endPoint y: 287, distance: 132.5
click at [622, 287] on div "Coverage for delivery expenses, including expenses related to caeserean deliver…" at bounding box center [587, 305] width 263 height 42
click at [585, 322] on div "Caeserean Maternity ₹1,00,000 Coverage for delivery expenses, including expense…" at bounding box center [521, 285] width 421 height 110
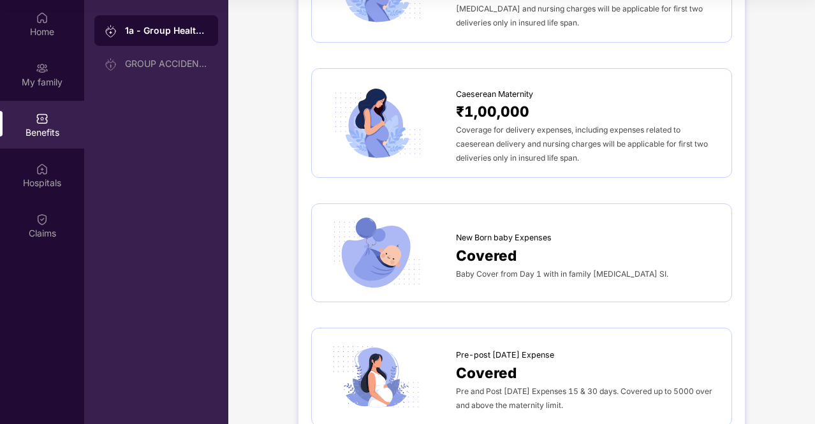
scroll to position [1518, 0]
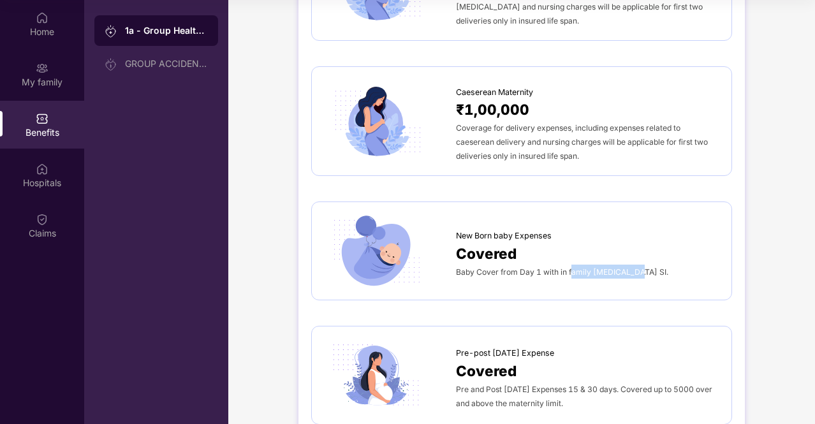
drag, startPoint x: 572, startPoint y: 265, endPoint x: 647, endPoint y: 270, distance: 74.8
click at [647, 270] on div "Baby Cover from Day 1 with in family [MEDICAL_DATA] SI." at bounding box center [587, 272] width 263 height 14
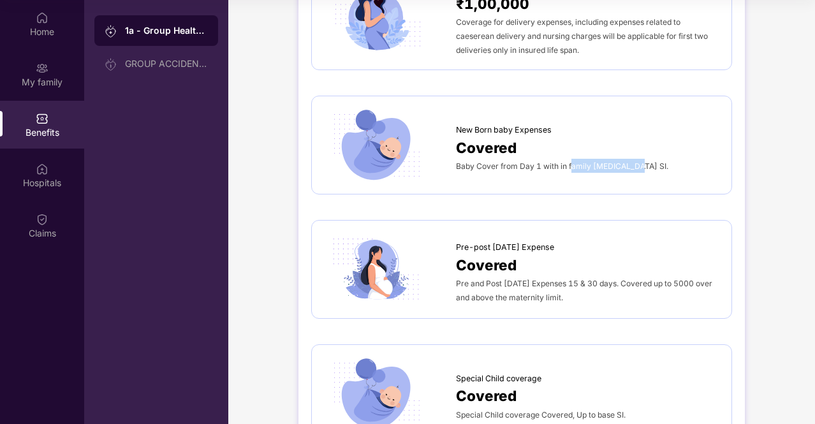
scroll to position [1706, 0]
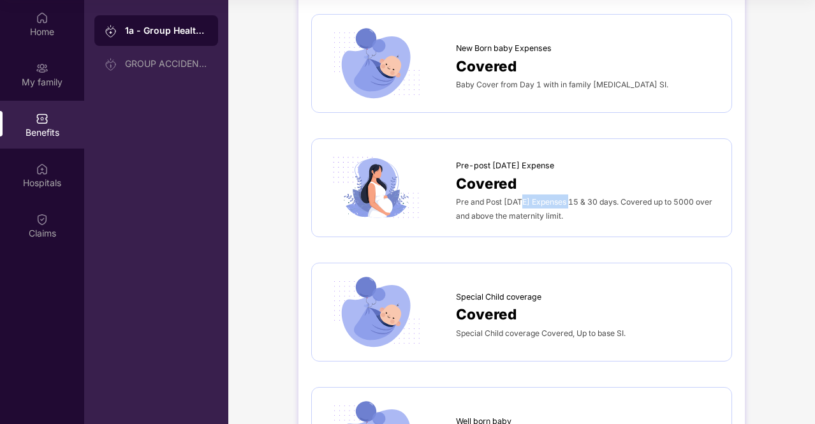
drag, startPoint x: 519, startPoint y: 196, endPoint x: 565, endPoint y: 192, distance: 46.1
click at [565, 197] on span "Pre and Post [DATE] Expenses 15 & 30 days. Covered up to 5000 over and above th…" at bounding box center [584, 209] width 257 height 24
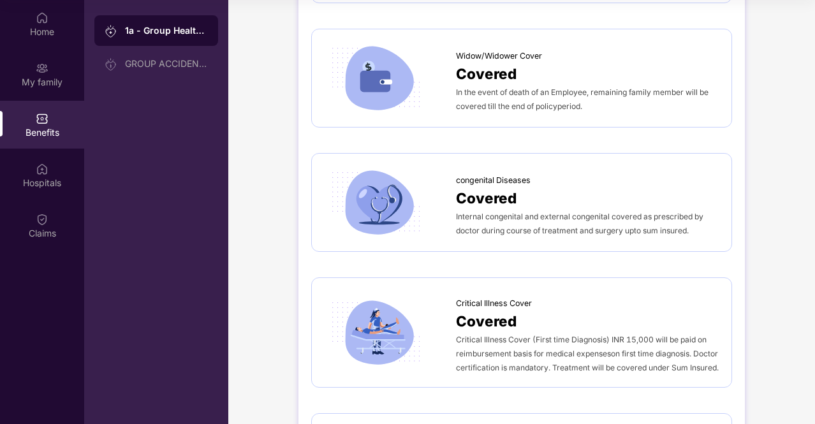
scroll to position [2206, 0]
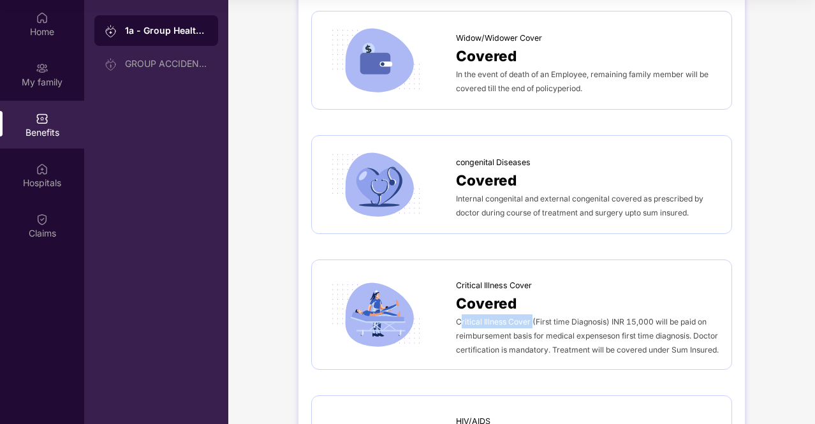
drag, startPoint x: 459, startPoint y: 311, endPoint x: 531, endPoint y: 313, distance: 71.5
click at [531, 317] on span "Critical Illness Cover (First time Diagnosis) INR 15,000 will be paid on reimbu…" at bounding box center [587, 336] width 263 height 38
drag, startPoint x: 456, startPoint y: 314, endPoint x: 700, endPoint y: 313, distance: 244.4
click at [700, 317] on span "Critical Illness Cover (First time Diagnosis) INR 15,000 will be paid on reimbu…" at bounding box center [587, 336] width 263 height 38
click at [498, 326] on span "Critical Illness Cover (First time Diagnosis) INR 15,000 will be paid on reimbu…" at bounding box center [587, 336] width 263 height 38
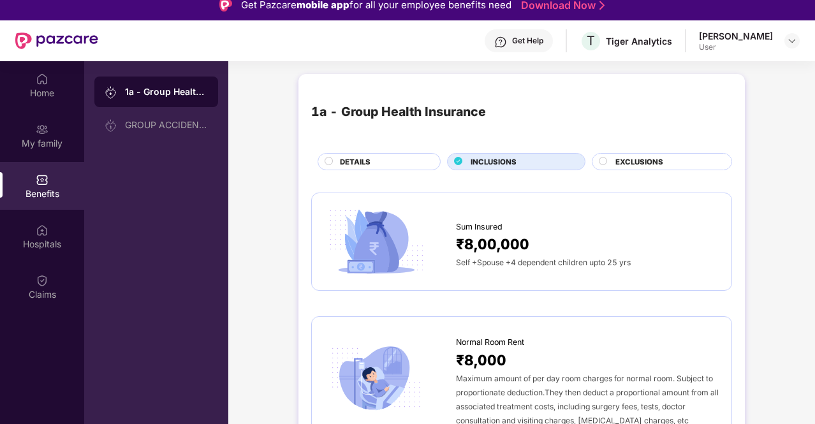
scroll to position [11, 0]
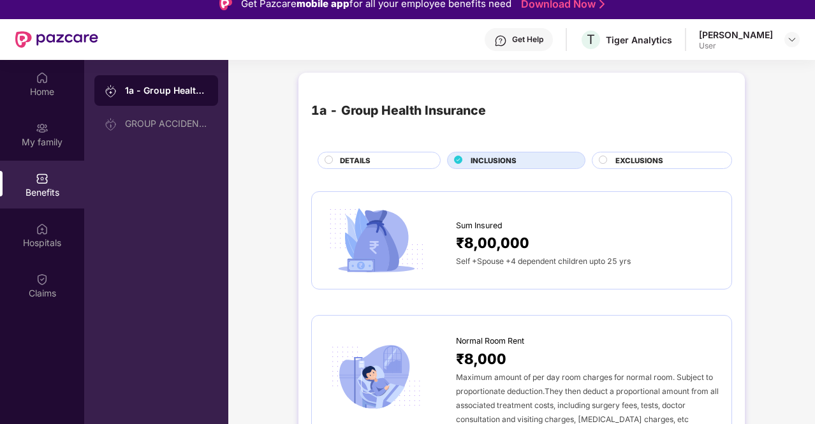
click at [361, 163] on span "DETAILS" at bounding box center [355, 160] width 31 height 11
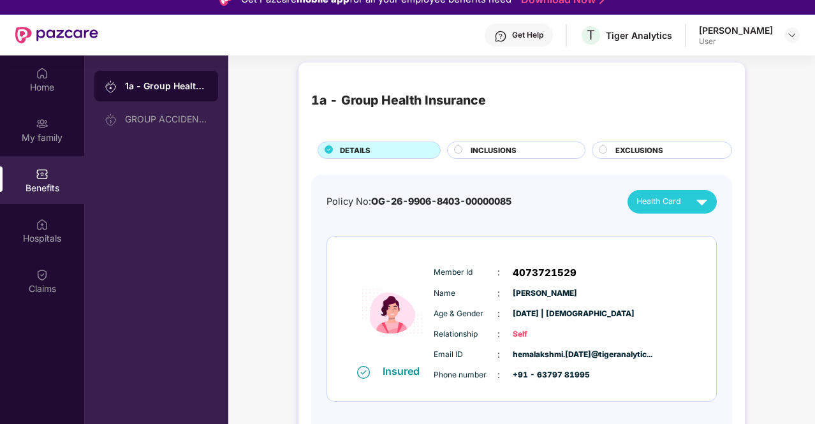
scroll to position [0, 0]
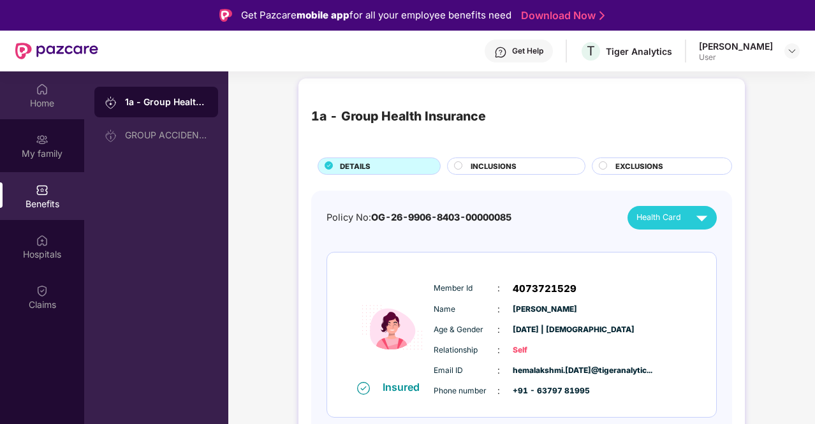
click at [34, 100] on div "Home" at bounding box center [42, 103] width 84 height 13
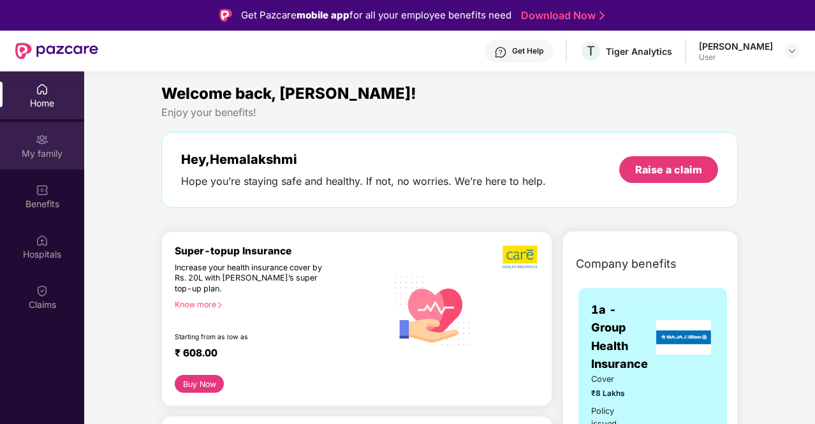
click at [49, 138] on div "My family" at bounding box center [42, 146] width 84 height 48
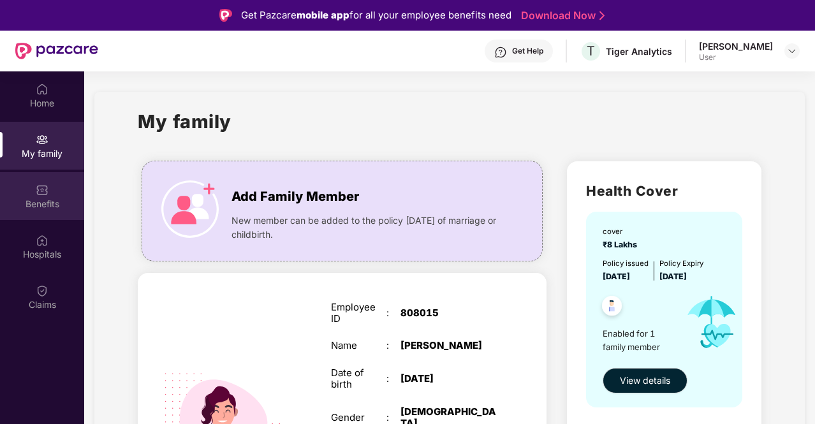
click at [49, 204] on div "Benefits" at bounding box center [42, 204] width 84 height 13
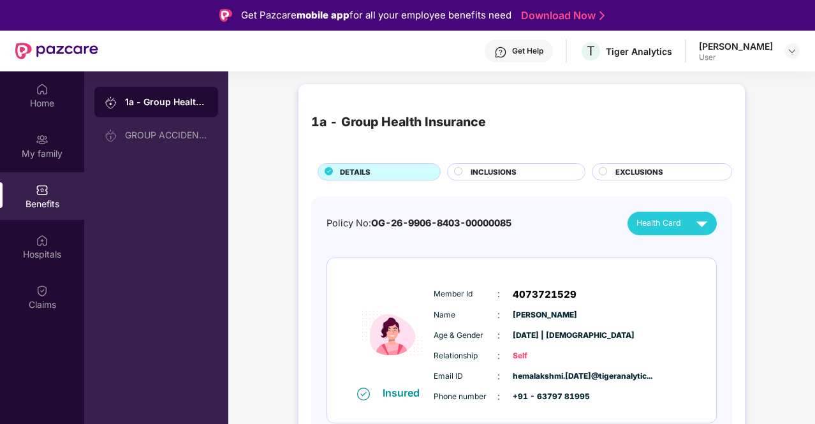
click at [525, 174] on div "INCLUSIONS" at bounding box center [522, 173] width 114 height 13
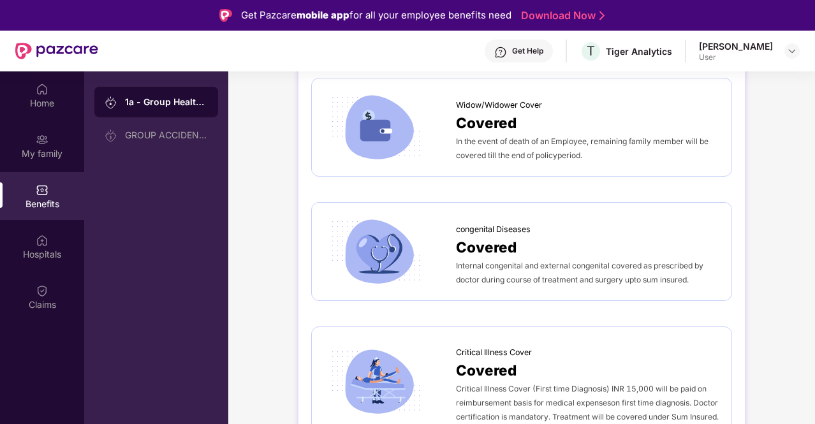
scroll to position [2288, 0]
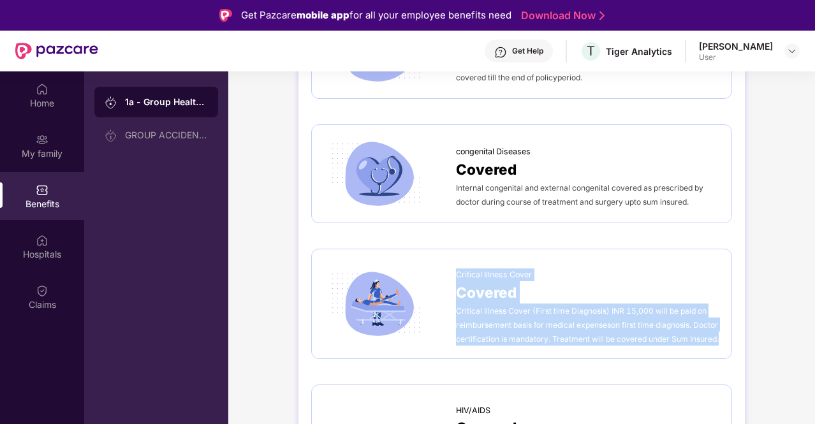
drag, startPoint x: 493, startPoint y: 358, endPoint x: 457, endPoint y: 271, distance: 94.4
click at [457, 271] on div "Critical Illness Cover Covered Critical Illness Cover (First time Diagnosis) IN…" at bounding box center [521, 304] width 421 height 110
copy div "Critical Illness Cover Covered Critical Illness Cover (First time Diagnosis) IN…"
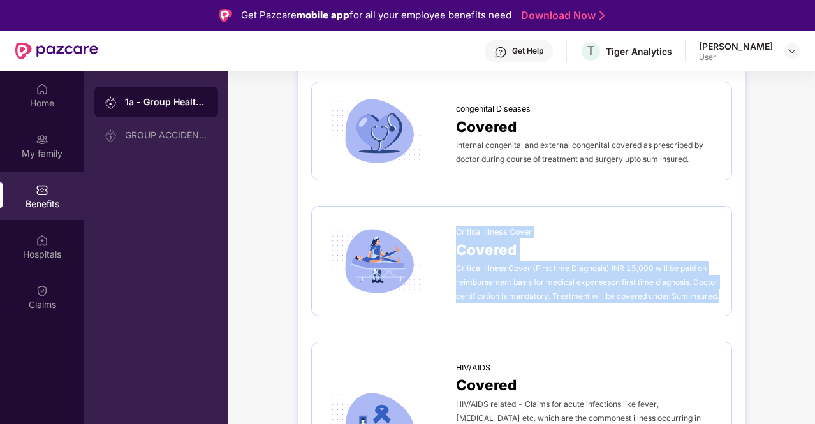
scroll to position [2337, 0]
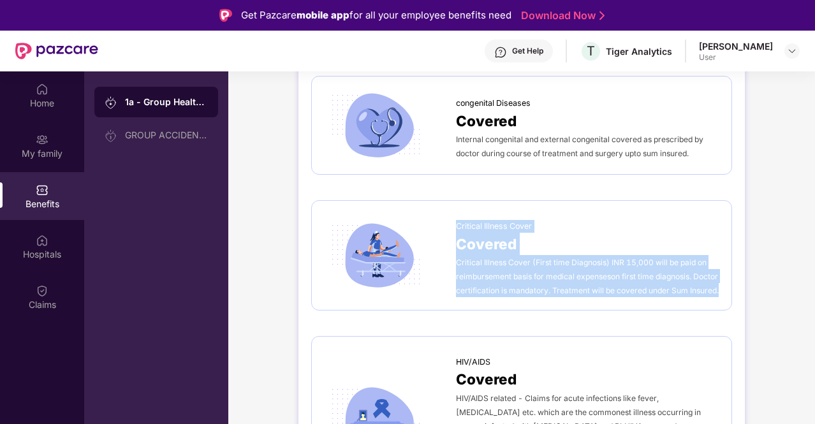
click at [530, 291] on div "Critical Illness Cover (First time Diagnosis) INR 15,000 will be paid on reimbu…" at bounding box center [587, 276] width 263 height 42
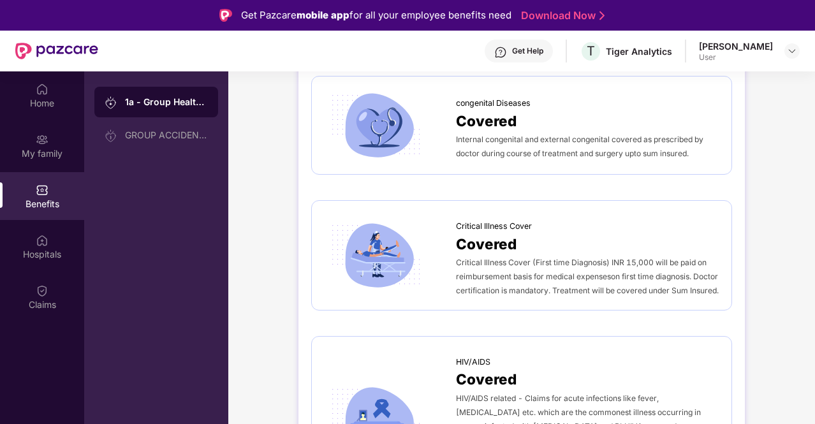
click at [643, 258] on span "Critical Illness Cover (First time Diagnosis) INR 15,000 will be paid on reimbu…" at bounding box center [587, 277] width 263 height 38
click at [707, 288] on div "Critical Illness Cover (First time Diagnosis) INR 15,000 will be paid on reimbu…" at bounding box center [587, 276] width 263 height 42
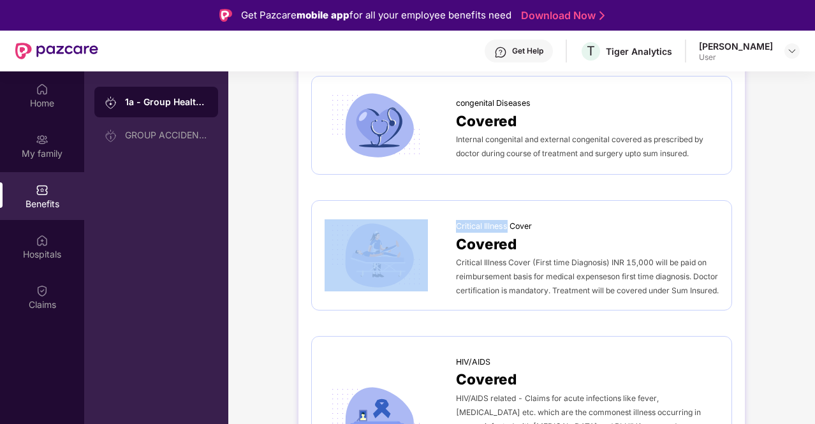
drag, startPoint x: 453, startPoint y: 220, endPoint x: 508, endPoint y: 218, distance: 54.9
click at [508, 218] on div "Critical Illness Cover Covered Critical Illness Cover (First time Diagnosis) IN…" at bounding box center [522, 256] width 394 height 84
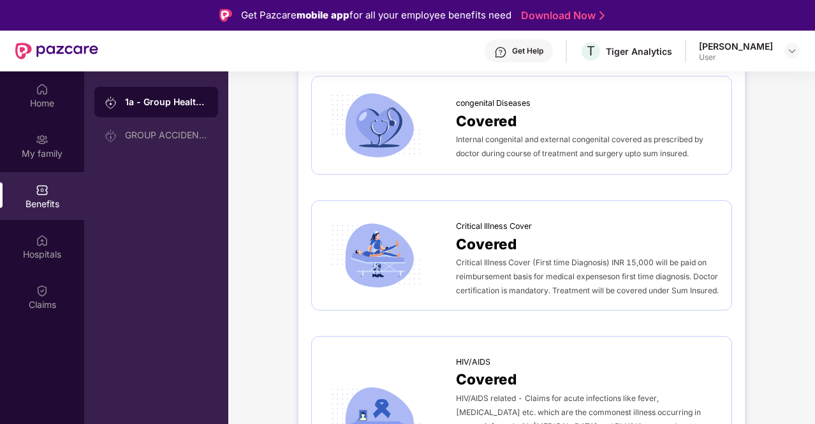
click at [431, 215] on div "Critical Illness Cover Covered Critical Illness Cover (First time Diagnosis) IN…" at bounding box center [522, 256] width 394 height 84
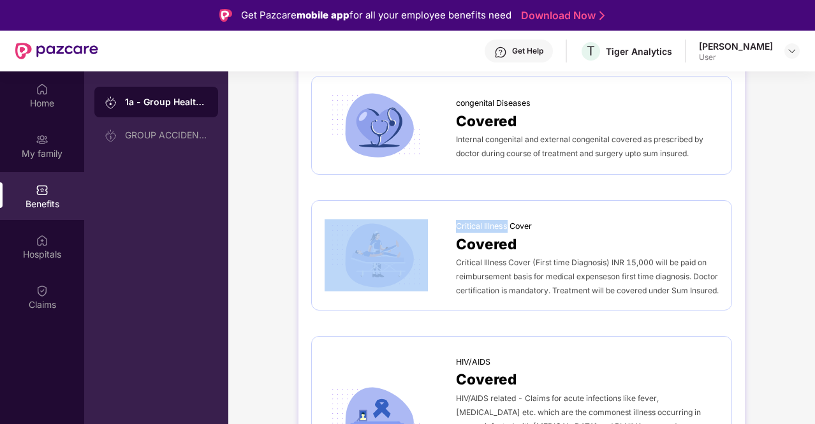
drag, startPoint x: 452, startPoint y: 222, endPoint x: 507, endPoint y: 221, distance: 54.9
click at [507, 221] on div "Critical Illness Cover Covered Critical Illness Cover (First time Diagnosis) IN…" at bounding box center [522, 256] width 394 height 84
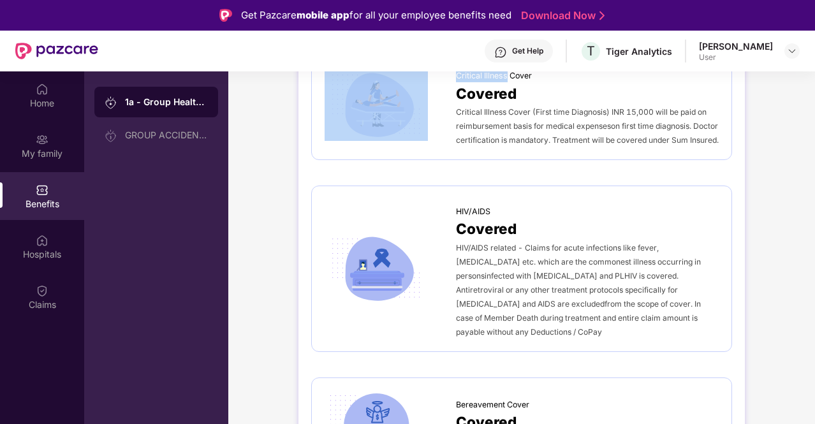
scroll to position [2490, 0]
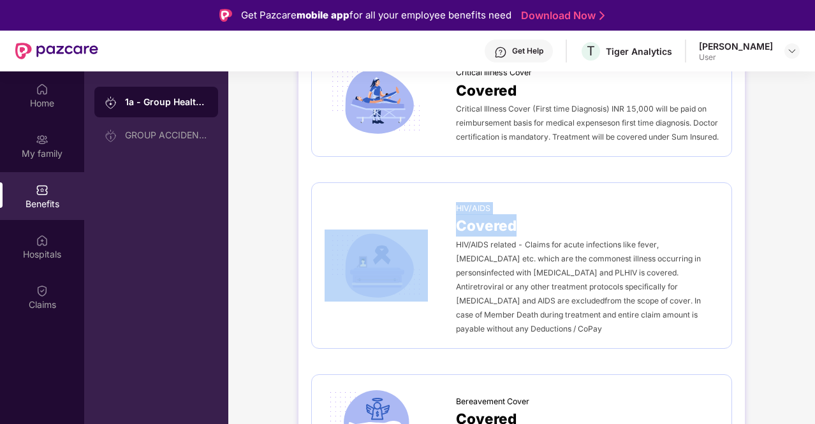
drag, startPoint x: 449, startPoint y: 228, endPoint x: 517, endPoint y: 232, distance: 68.4
click at [517, 232] on div "HIV/AIDS Covered HIV/AIDS related - Claims for acute infections like fever, [ME…" at bounding box center [522, 266] width 394 height 140
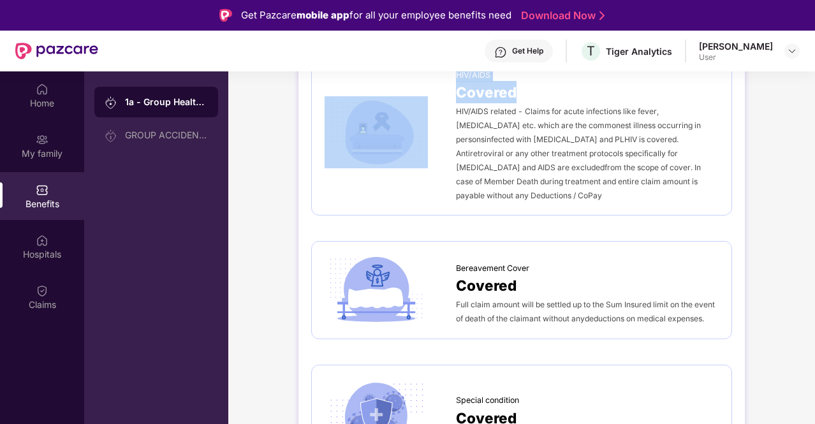
scroll to position [2626, 0]
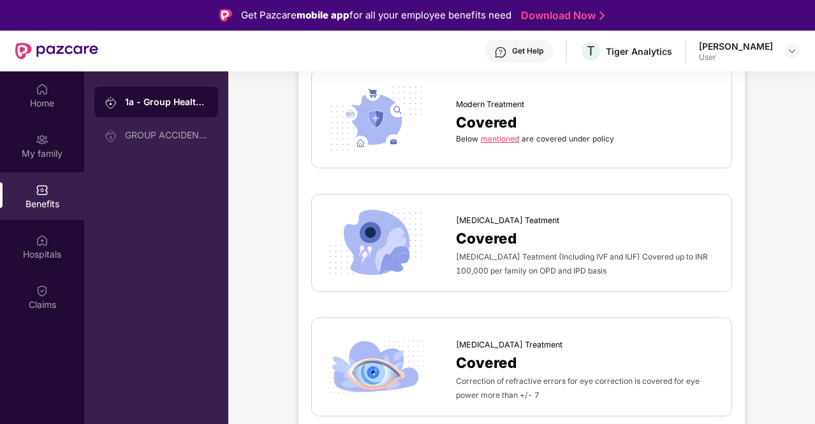
scroll to position [3051, 0]
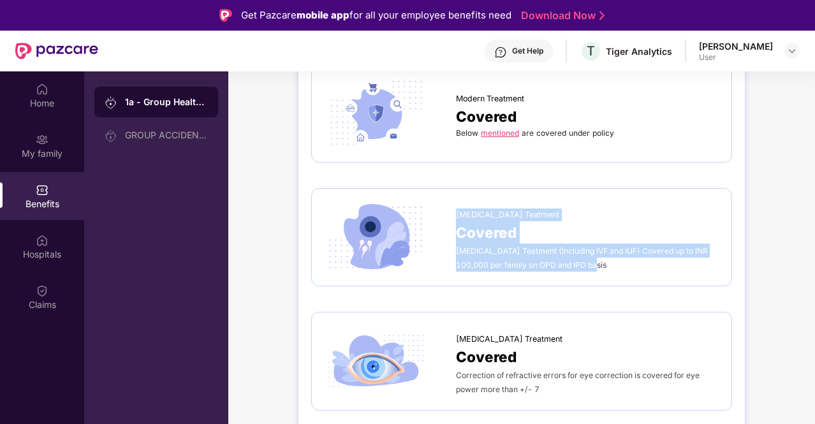
drag, startPoint x: 456, startPoint y: 207, endPoint x: 588, endPoint y: 257, distance: 140.6
click at [588, 257] on div "[MEDICAL_DATA] Teatment Covered [MEDICAL_DATA] Teatment (Including IVF and IUF)…" at bounding box center [587, 237] width 263 height 70
click at [588, 257] on div "[MEDICAL_DATA] Teatment (Including IVF and IUF) Covered up to INR 100,000 per f…" at bounding box center [587, 258] width 263 height 28
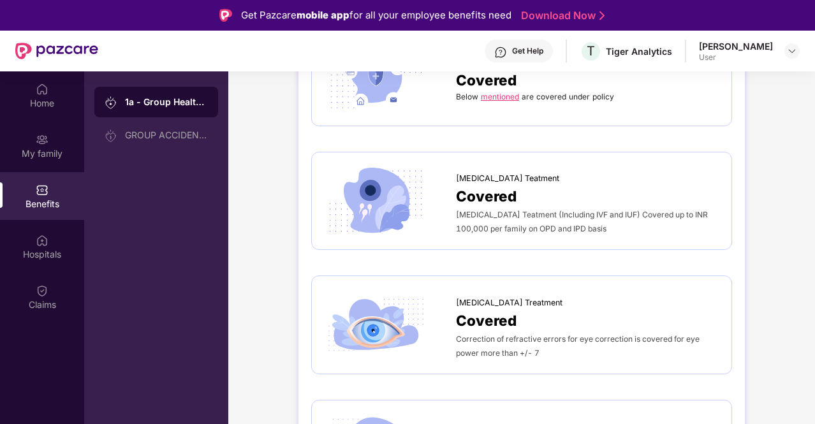
scroll to position [3095, 0]
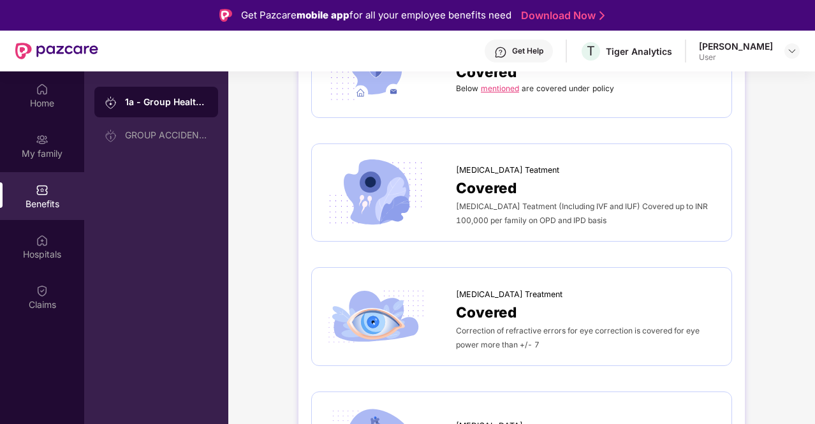
drag, startPoint x: 562, startPoint y: 198, endPoint x: 597, endPoint y: 200, distance: 35.1
click at [597, 202] on span "[MEDICAL_DATA] Teatment (Including IVF and IUF) Covered up to INR 100,000 per f…" at bounding box center [582, 214] width 252 height 24
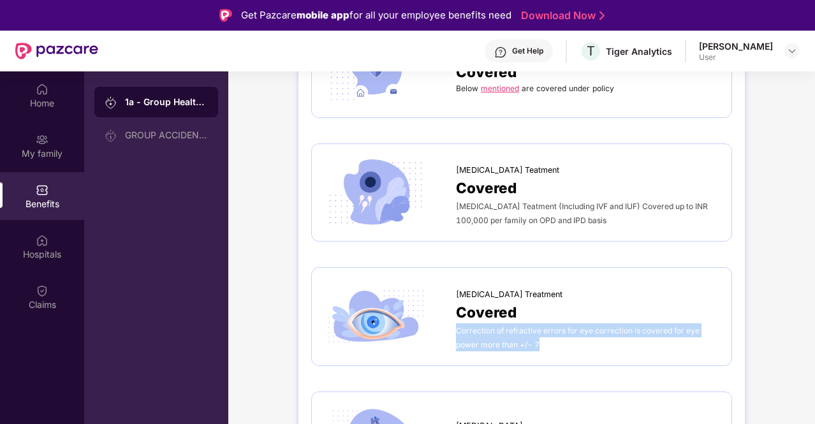
drag, startPoint x: 544, startPoint y: 339, endPoint x: 456, endPoint y: 316, distance: 91.0
click at [456, 324] on div "Correction of refractive errors for eye correction is covered for eye power mor…" at bounding box center [587, 338] width 263 height 28
click at [561, 333] on div "Correction of refractive errors for eye correction is covered for eye power mor…" at bounding box center [587, 338] width 263 height 28
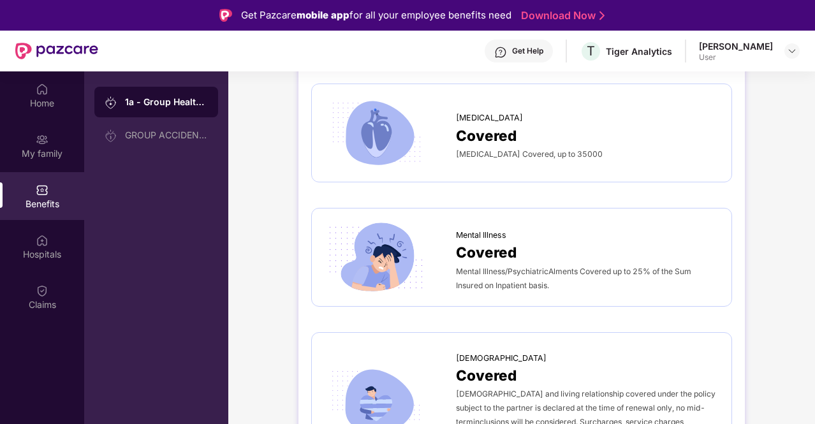
scroll to position [71, 0]
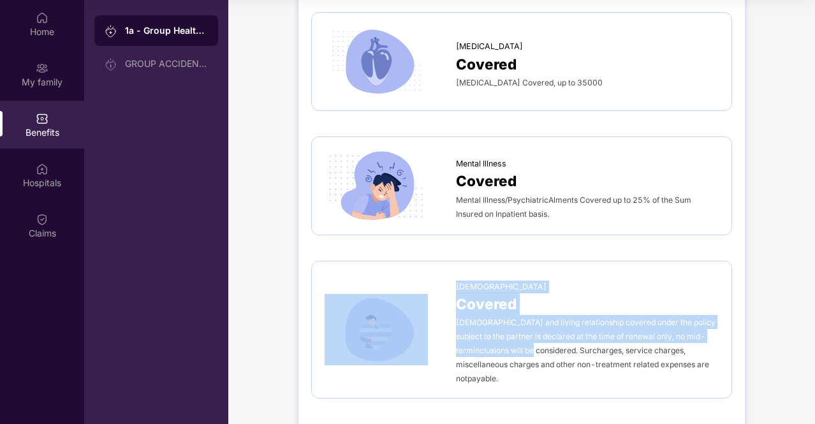
drag, startPoint x: 454, startPoint y: 309, endPoint x: 531, endPoint y: 343, distance: 83.7
click at [531, 343] on div "[DEMOGRAPHIC_DATA] Covered [DEMOGRAPHIC_DATA] and living relationship covered u…" at bounding box center [522, 330] width 394 height 112
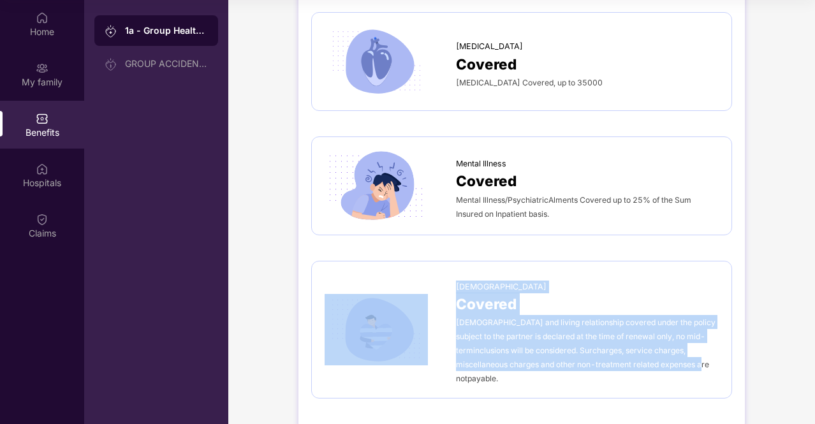
drag, startPoint x: 692, startPoint y: 353, endPoint x: 450, endPoint y: 299, distance: 247.8
click at [450, 299] on div "[DEMOGRAPHIC_DATA] Covered [DEMOGRAPHIC_DATA] and living relationship covered u…" at bounding box center [522, 330] width 394 height 112
click at [587, 281] on div "[DEMOGRAPHIC_DATA]" at bounding box center [587, 283] width 263 height 19
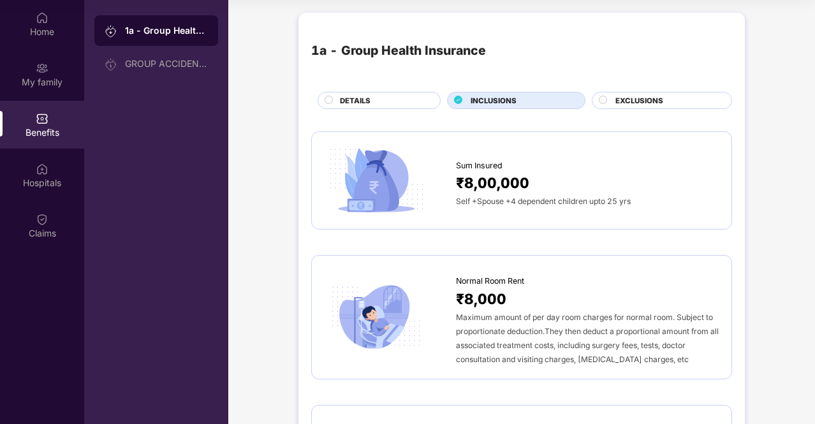
scroll to position [0, 0]
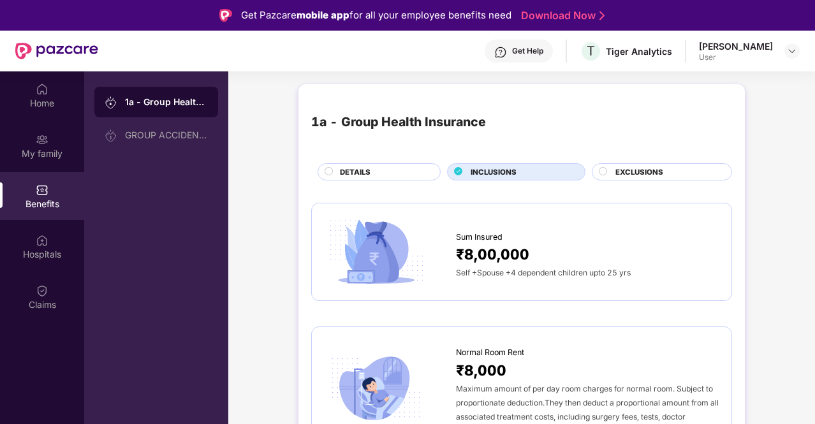
click at [634, 179] on div "EXCLUSIONS" at bounding box center [667, 173] width 116 height 13
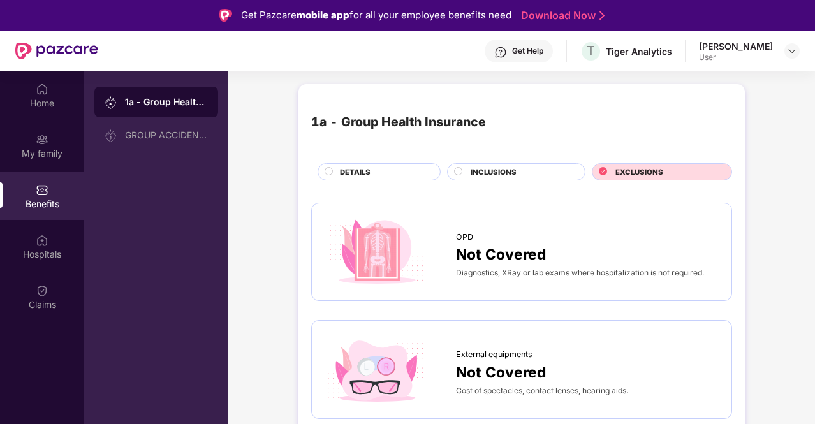
click at [630, 168] on span "EXCLUSIONS" at bounding box center [640, 172] width 48 height 11
click at [390, 177] on div "DETAILS" at bounding box center [384, 173] width 100 height 13
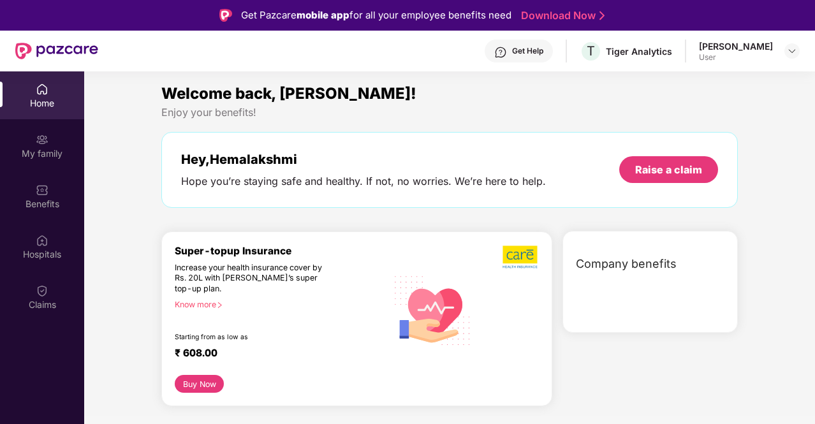
scroll to position [71, 0]
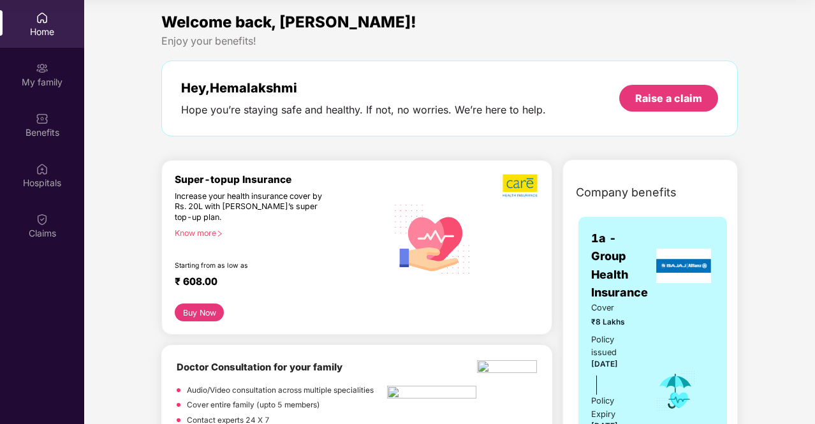
click at [202, 232] on div "Know more" at bounding box center [277, 232] width 205 height 9
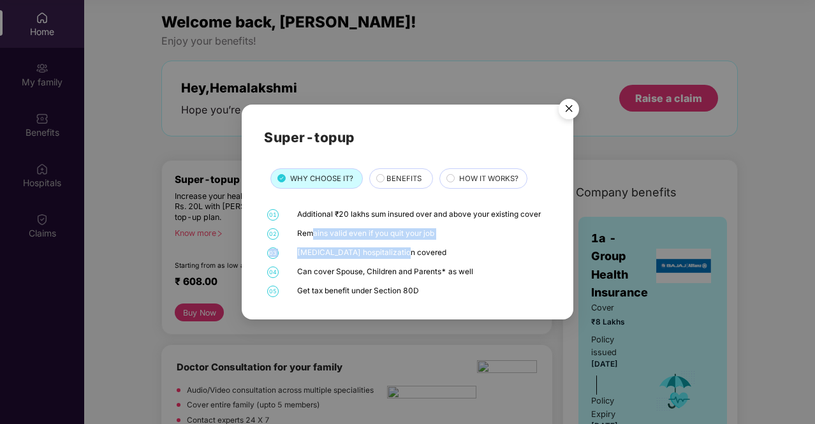
drag, startPoint x: 309, startPoint y: 235, endPoint x: 485, endPoint y: 255, distance: 176.6
click at [485, 255] on div "01 Additional ₹20 lakhs sum insured over and above your existing cover 02 Remai…" at bounding box center [407, 253] width 287 height 88
click at [485, 255] on div "[MEDICAL_DATA] hospitalization covered" at bounding box center [422, 253] width 251 height 11
click at [574, 112] on img "Close" at bounding box center [569, 111] width 36 height 36
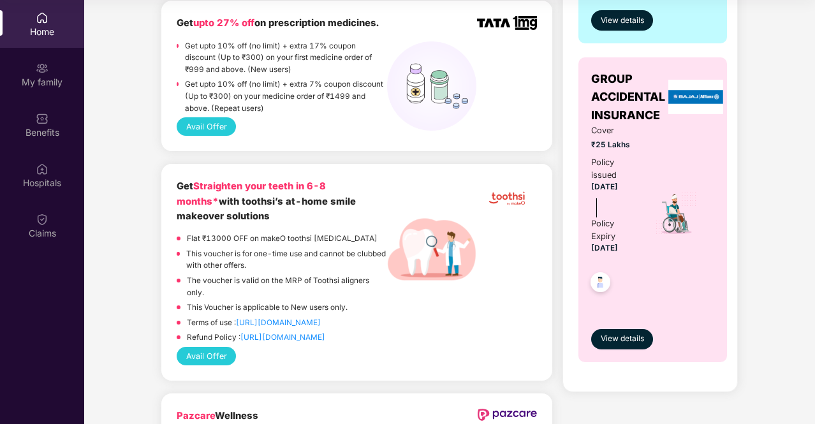
scroll to position [428, 0]
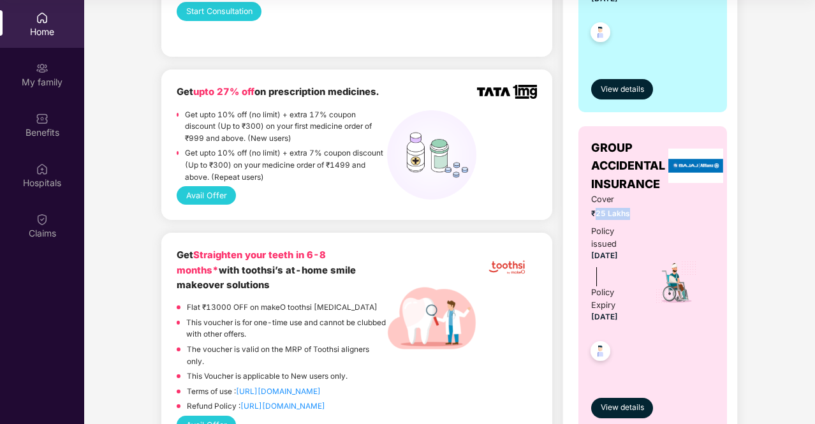
drag, startPoint x: 595, startPoint y: 216, endPoint x: 628, endPoint y: 214, distance: 33.2
click at [628, 214] on span "₹25 Lakhs" at bounding box center [615, 214] width 47 height 12
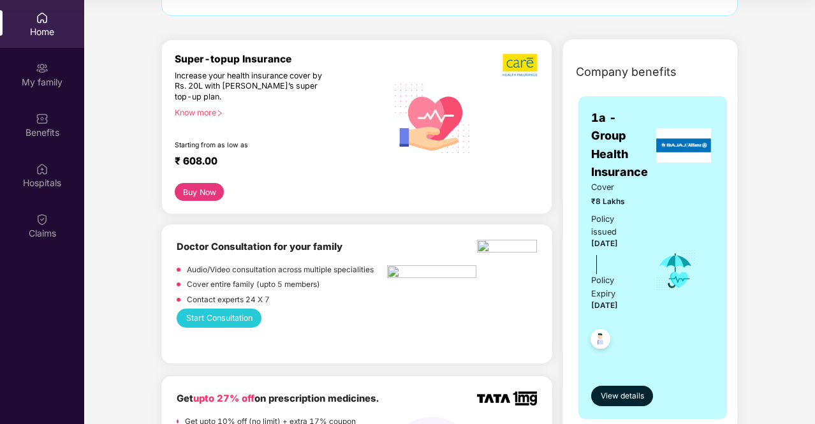
scroll to position [119, 0]
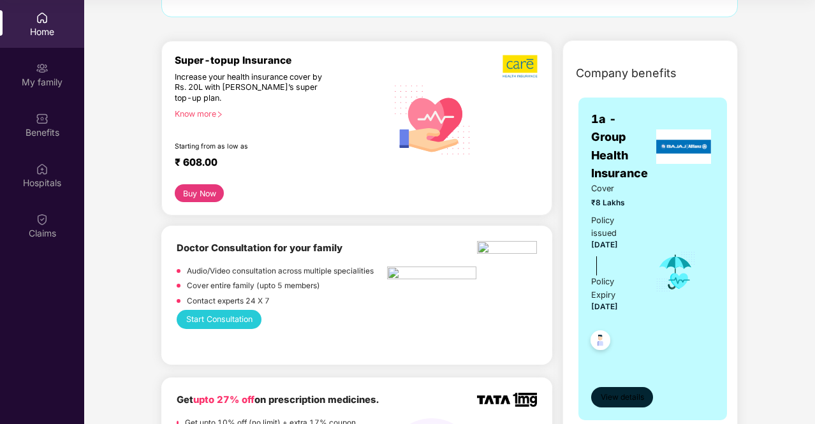
click at [630, 396] on span "View details" at bounding box center [622, 398] width 43 height 12
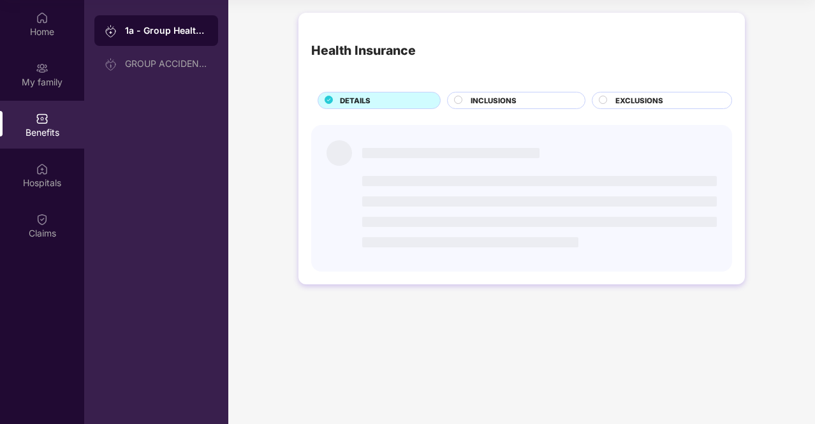
scroll to position [0, 0]
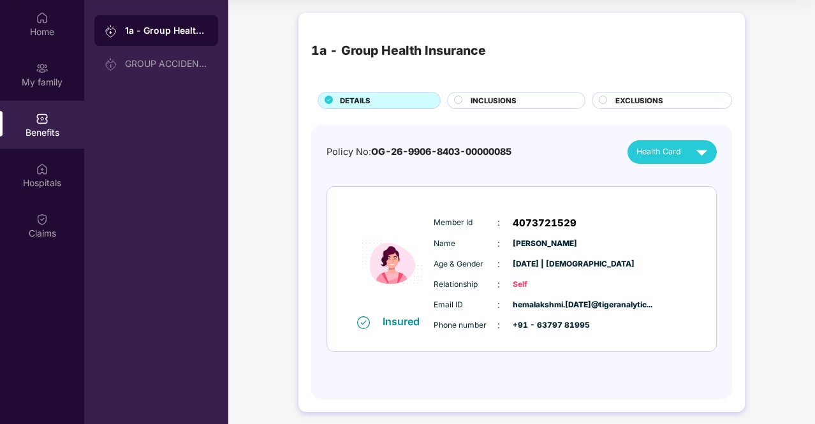
click at [512, 96] on span "INCLUSIONS" at bounding box center [494, 100] width 46 height 11
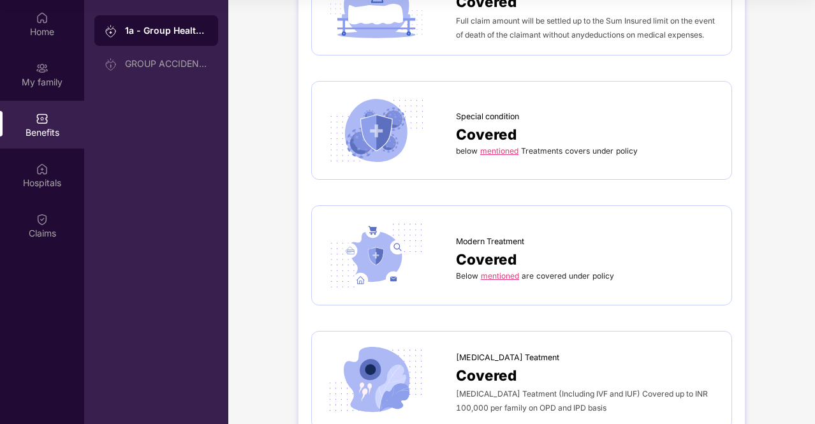
scroll to position [2995, 0]
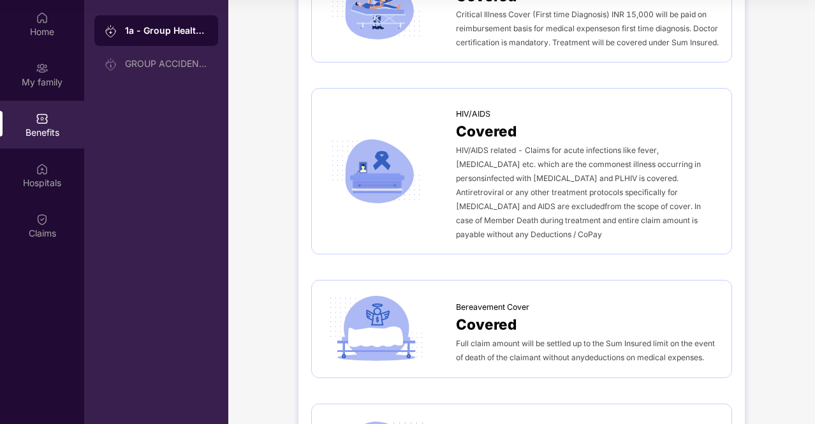
scroll to position [2061, 0]
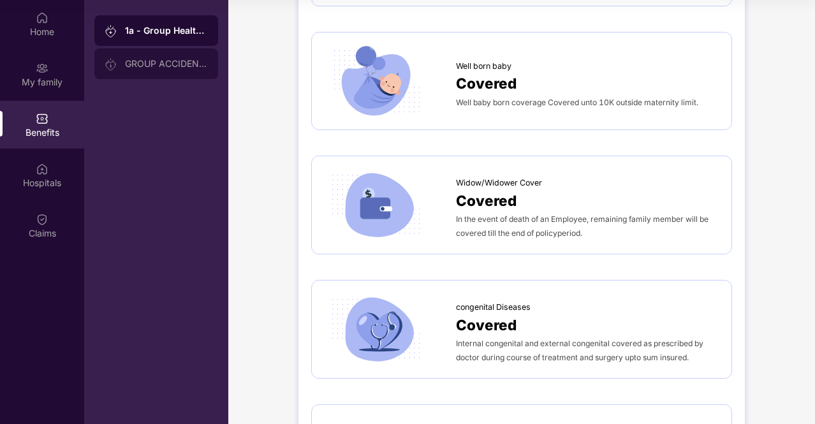
click at [152, 59] on div "GROUP ACCIDENTAL INSURANCE" at bounding box center [166, 64] width 83 height 10
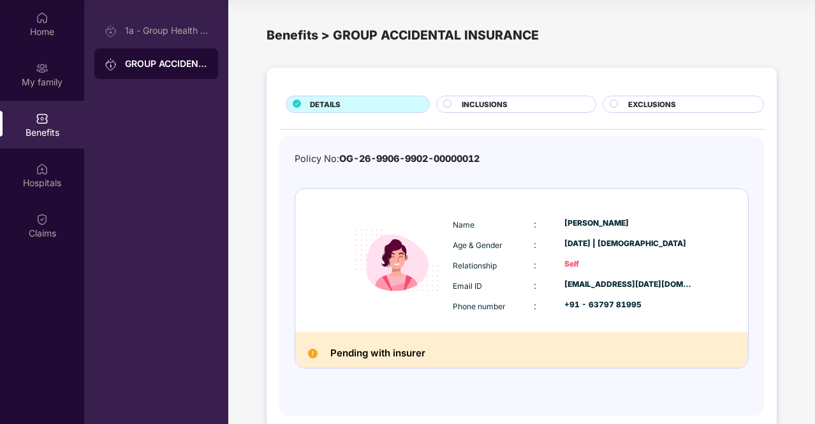
click at [531, 106] on div "INCLUSIONS" at bounding box center [522, 105] width 133 height 13
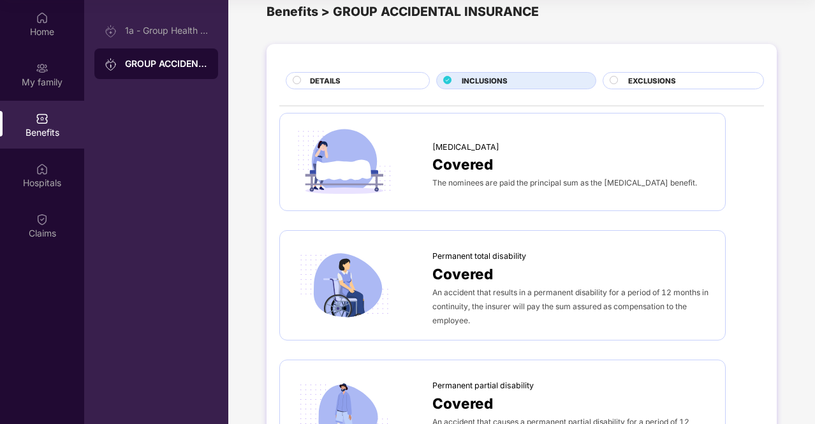
scroll to position [26, 0]
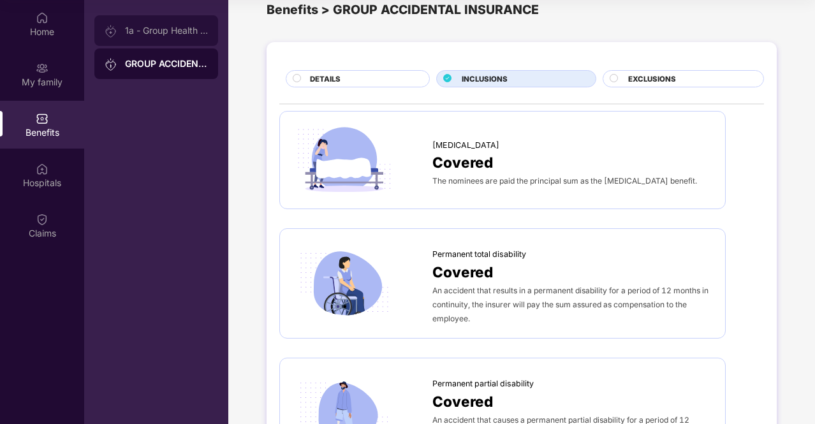
click at [190, 22] on div "1a - Group Health Insurance" at bounding box center [156, 30] width 124 height 31
